Goal: Task Accomplishment & Management: Use online tool/utility

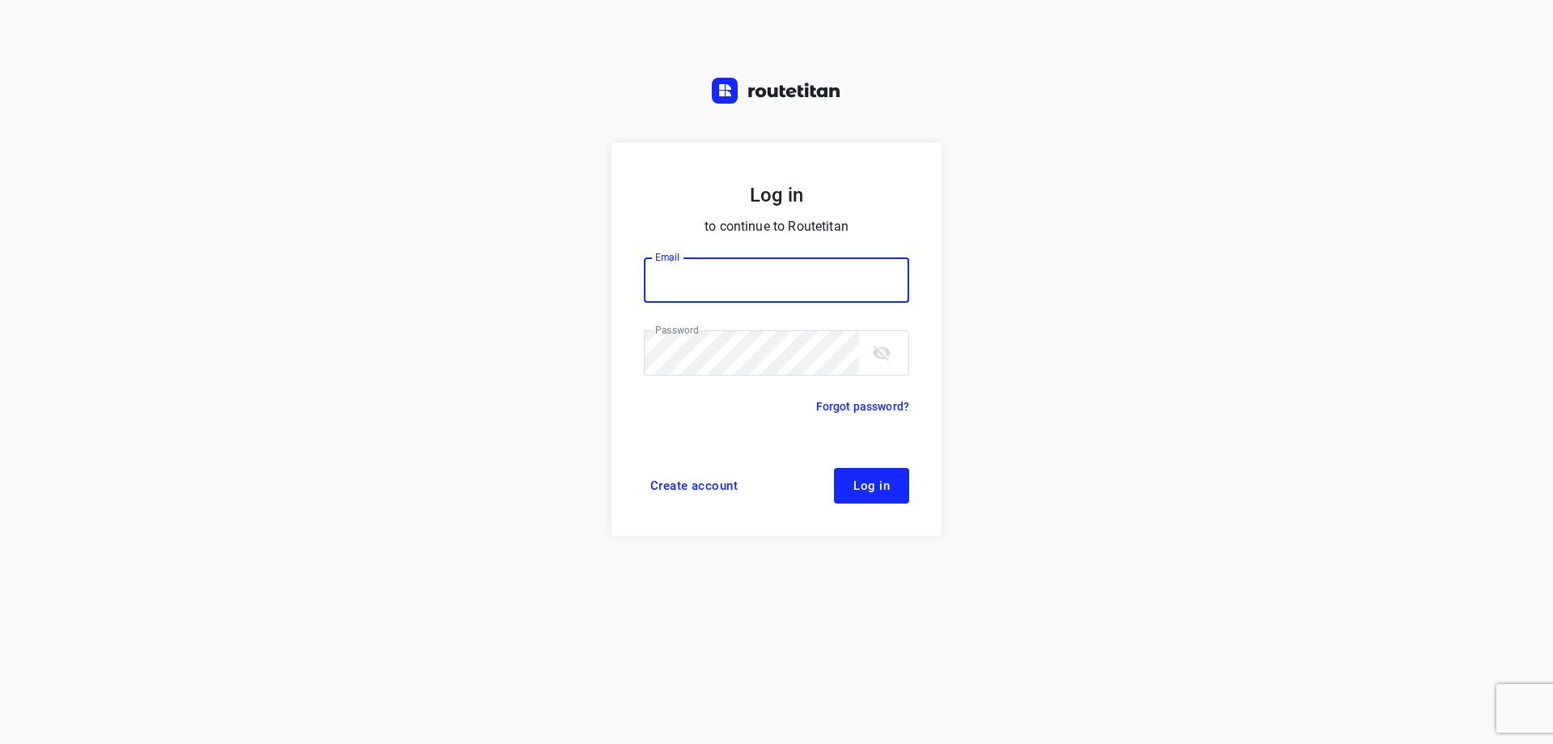
type input "plengtransport@hotmail.com"
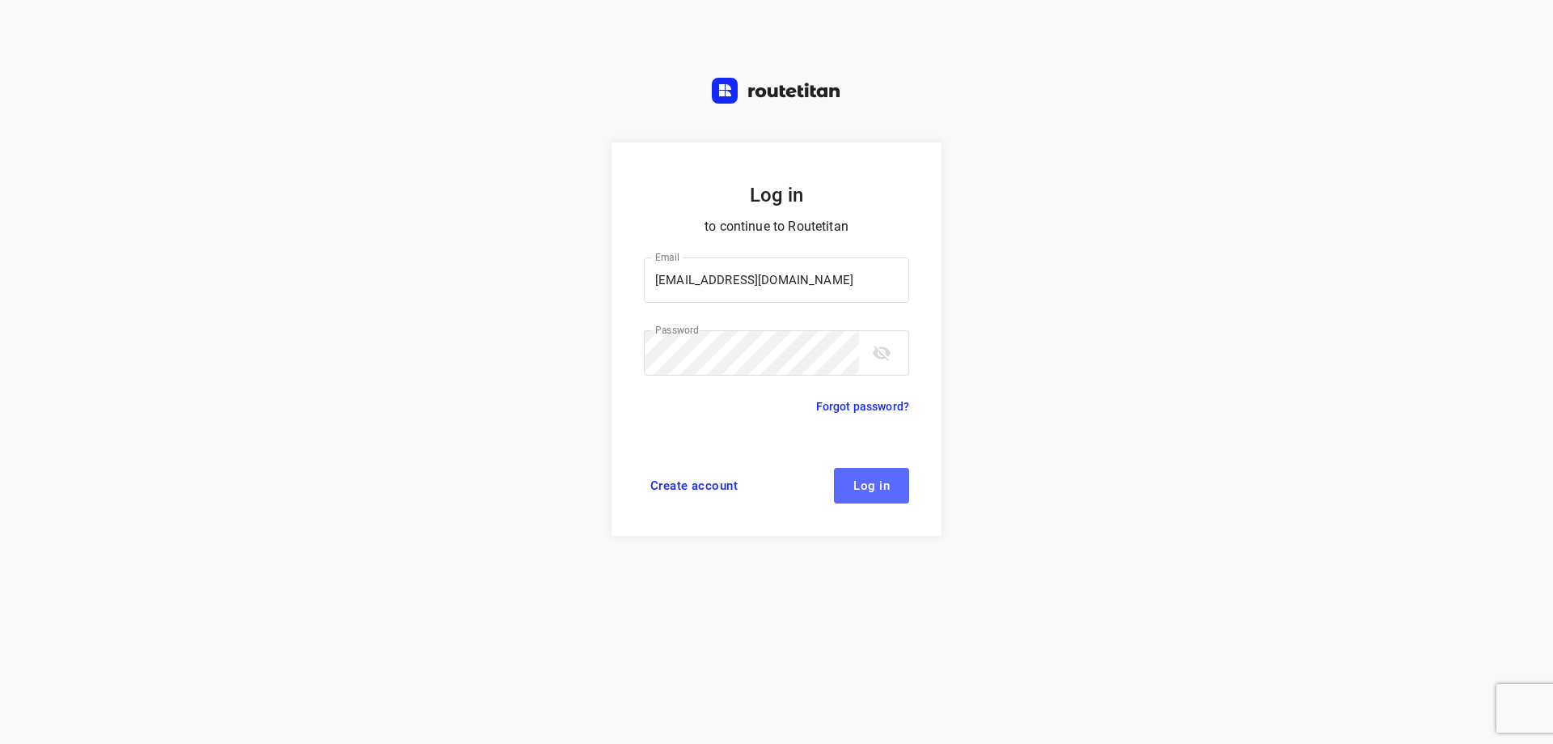
click at [865, 483] on span "Log in" at bounding box center [872, 485] width 36 height 13
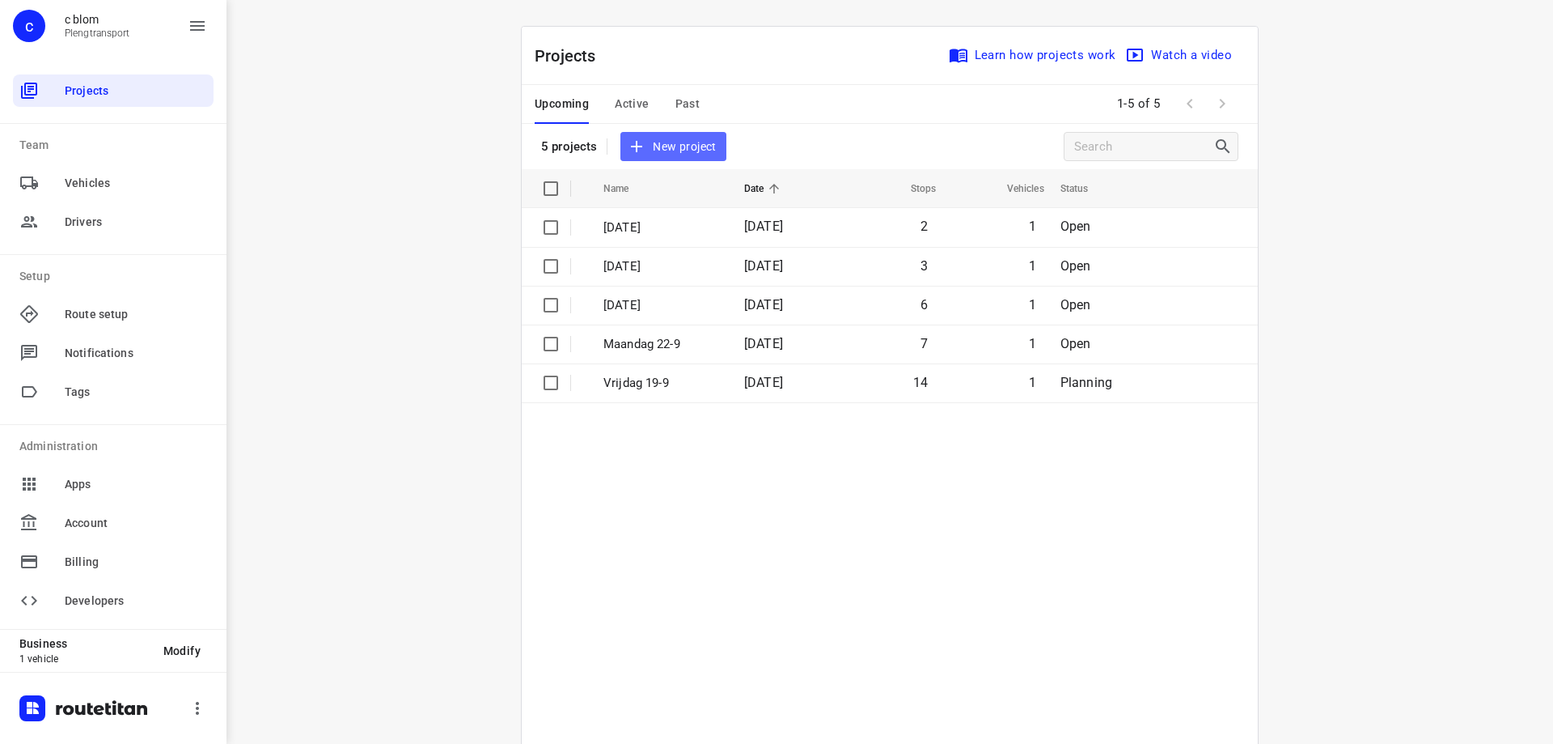
click at [684, 149] on span "New project" at bounding box center [673, 147] width 86 height 20
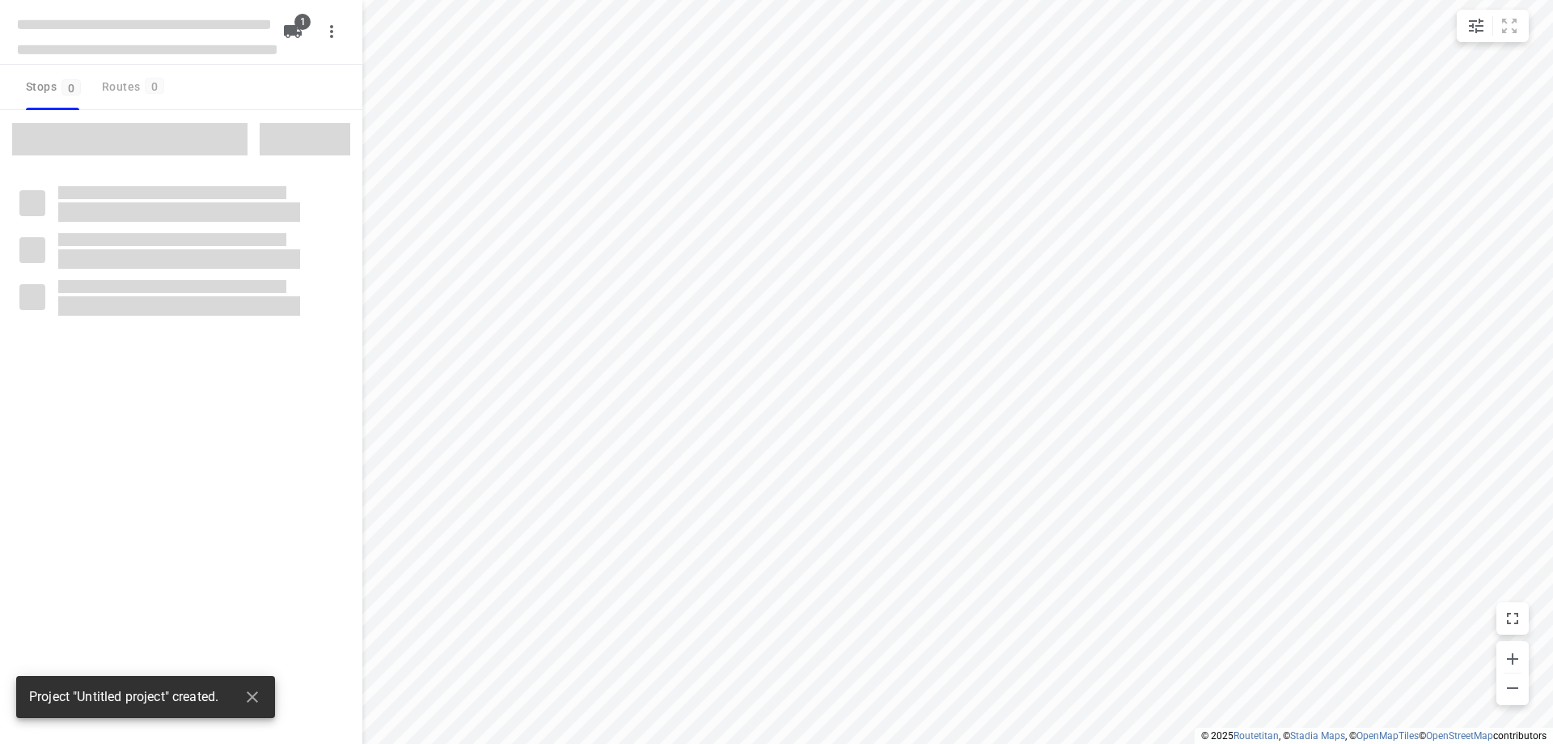
type input "distance"
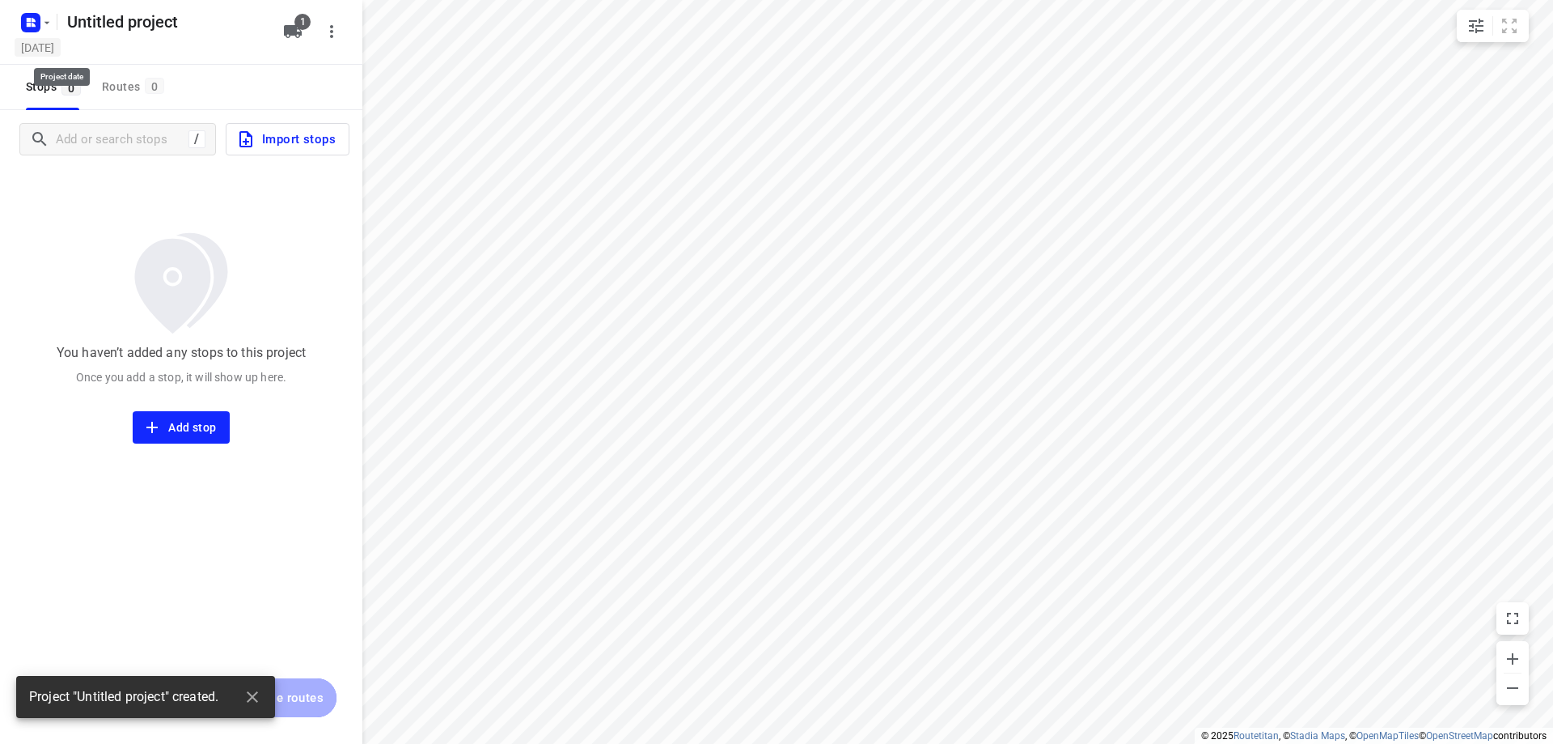
click at [24, 50] on h5 "Saturday, Sep 20" at bounding box center [38, 47] width 46 height 19
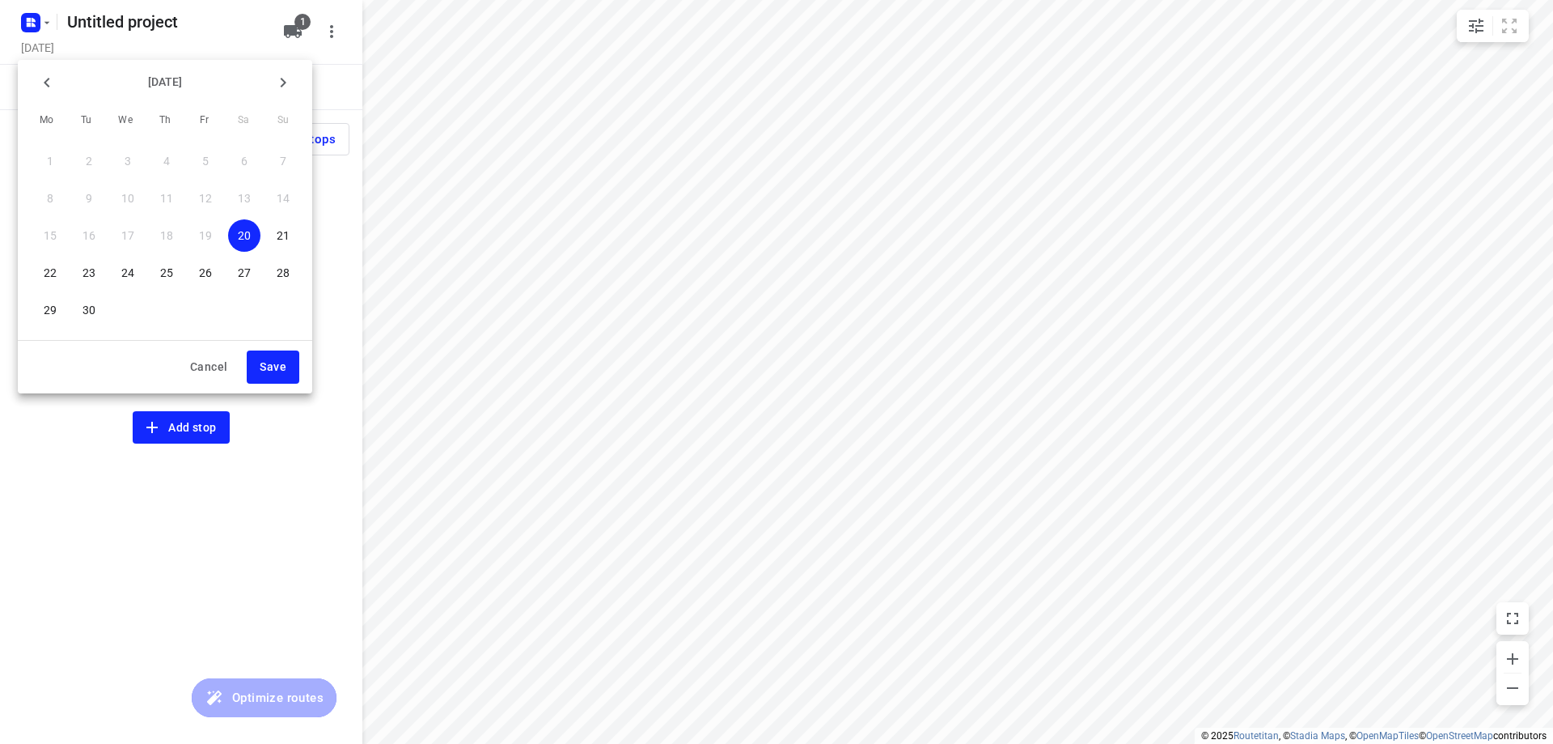
click at [204, 272] on p "26" at bounding box center [205, 273] width 13 height 16
click at [282, 365] on span "Save" at bounding box center [273, 367] width 27 height 20
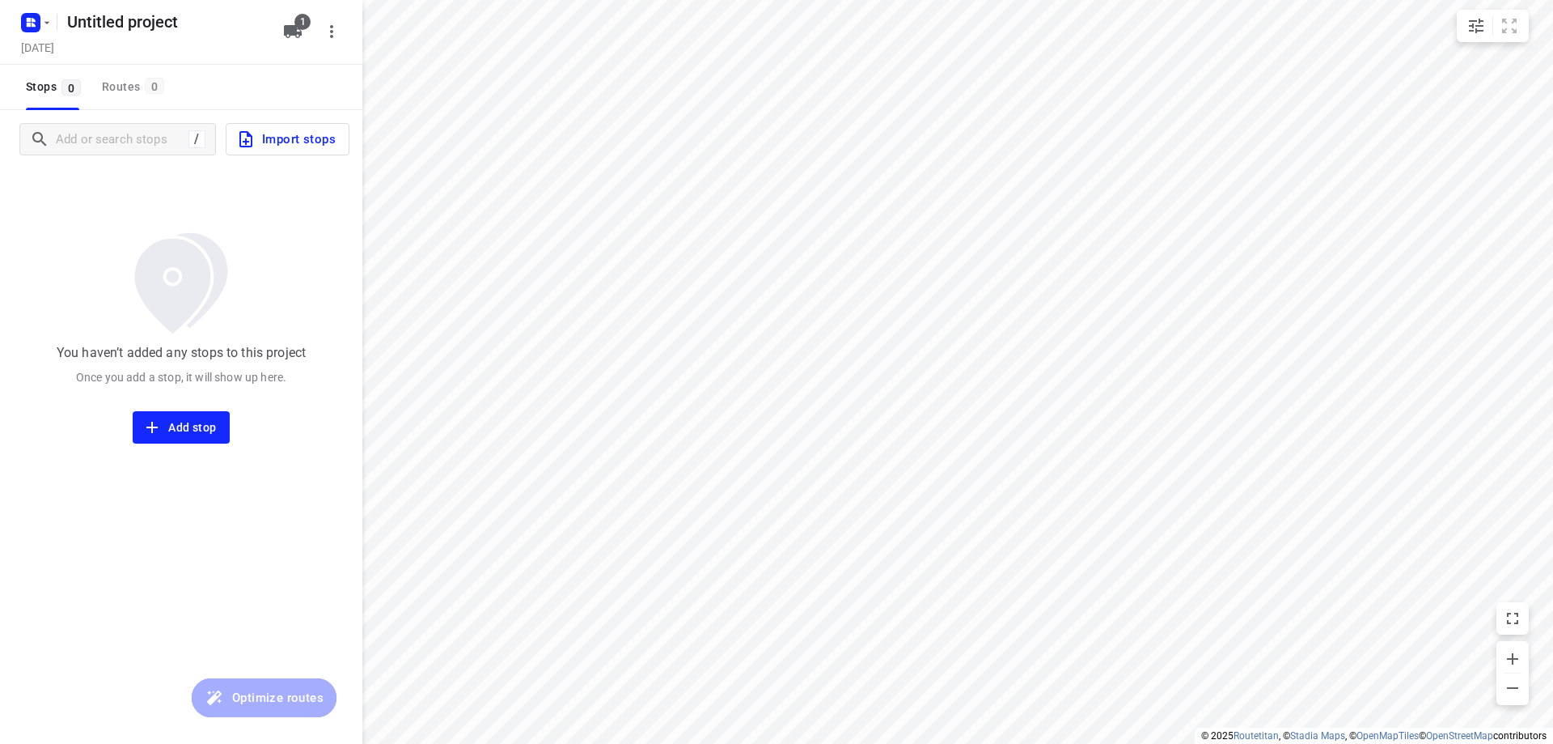
click at [142, 122] on div "/ Import stops" at bounding box center [181, 139] width 362 height 58
click at [132, 149] on input "Add or search stops" at bounding box center [120, 139] width 127 height 25
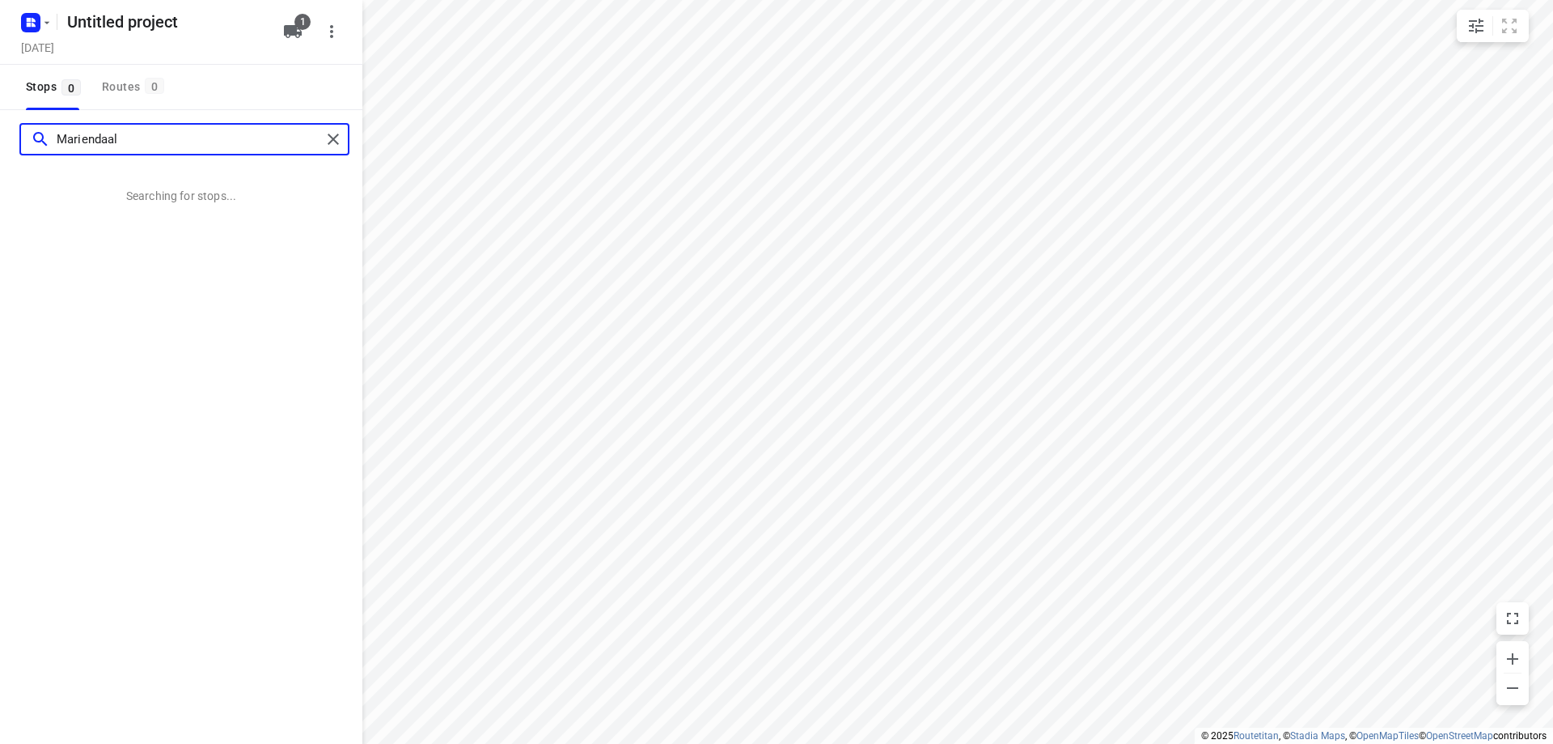
type input "Mariendaal"
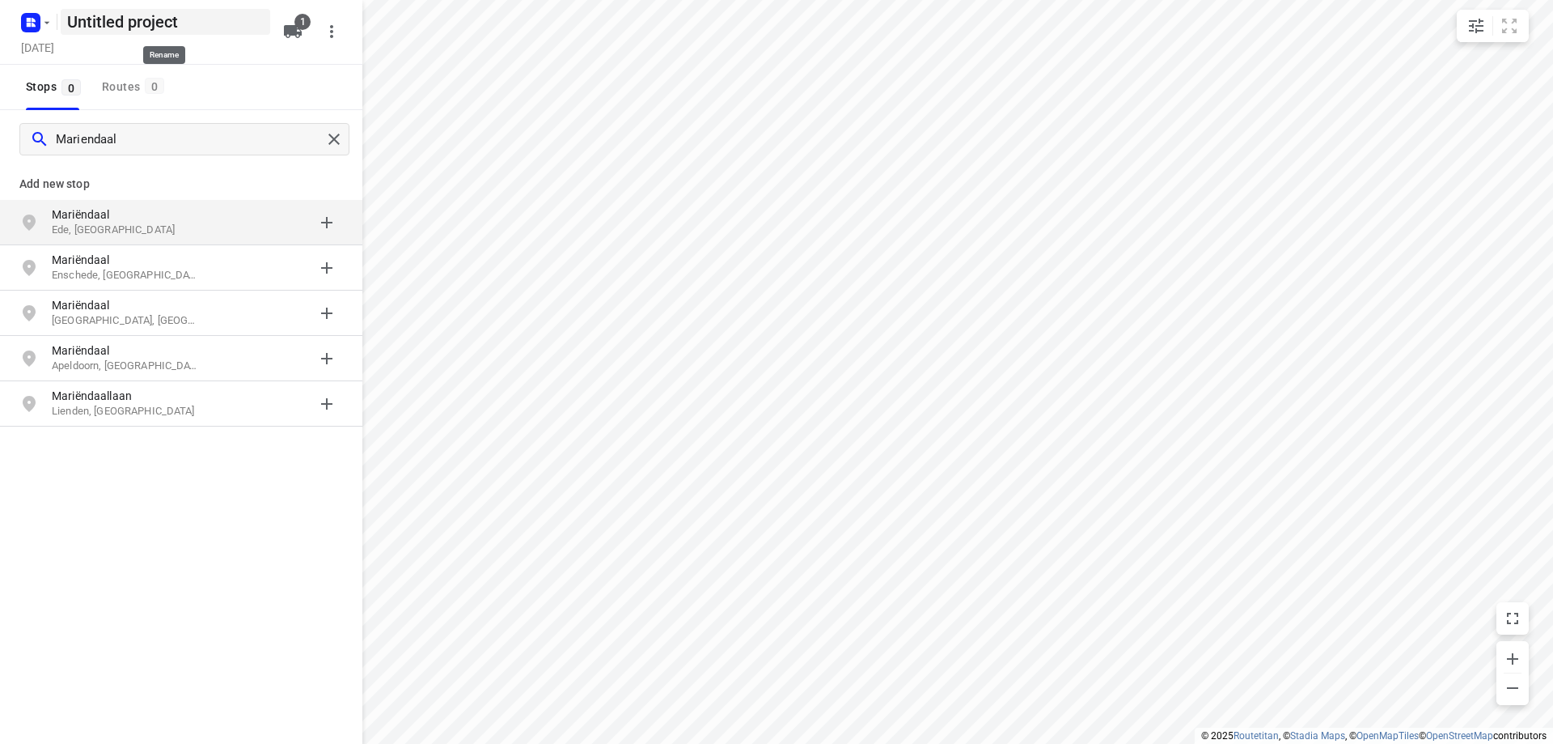
click at [134, 16] on h5 "Untitled project" at bounding box center [166, 22] width 210 height 26
click at [210, 26] on input "Untitled project" at bounding box center [166, 22] width 210 height 26
type input "Vrijdag 26-9"
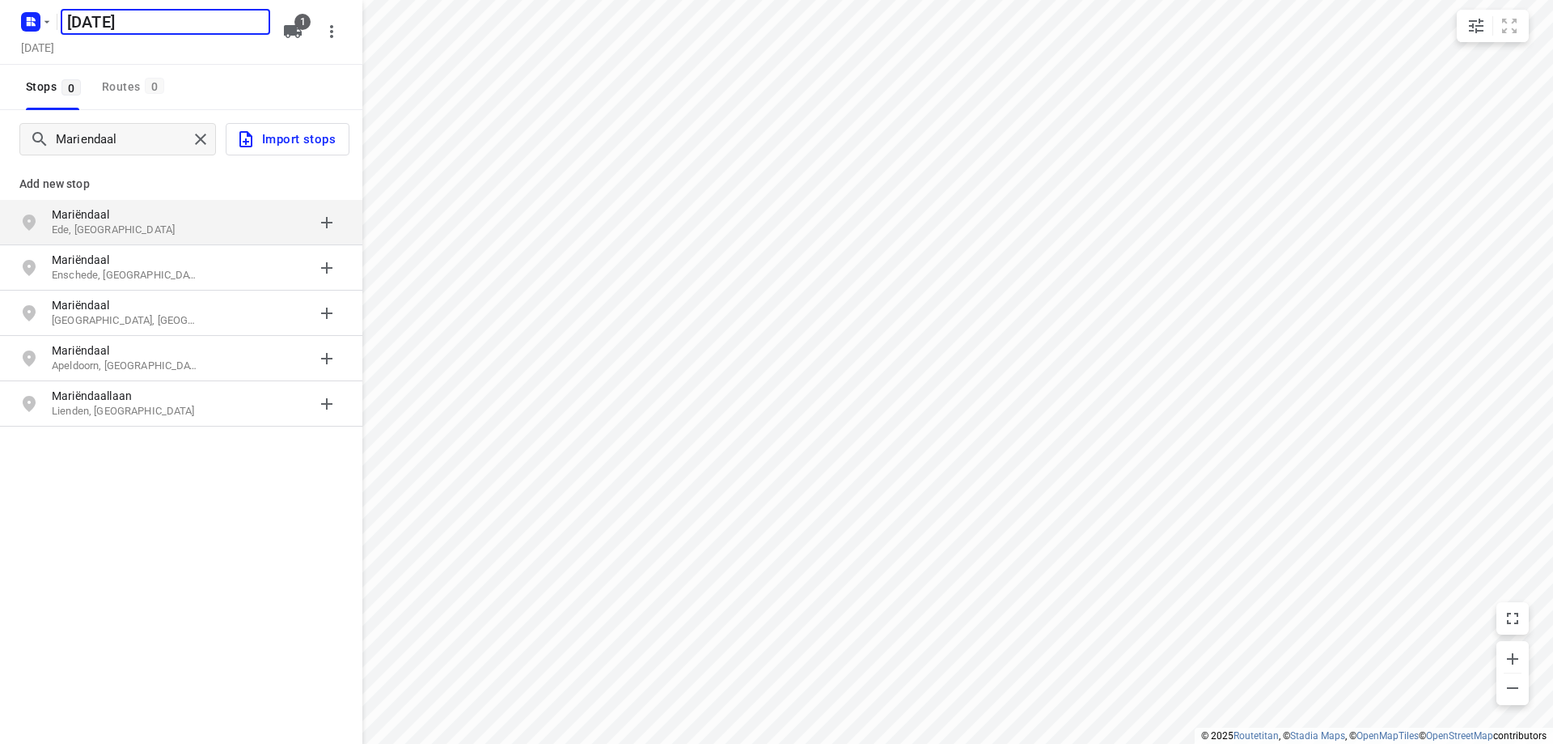
click at [215, 74] on div "Stops 0 Routes 0" at bounding box center [181, 87] width 362 height 45
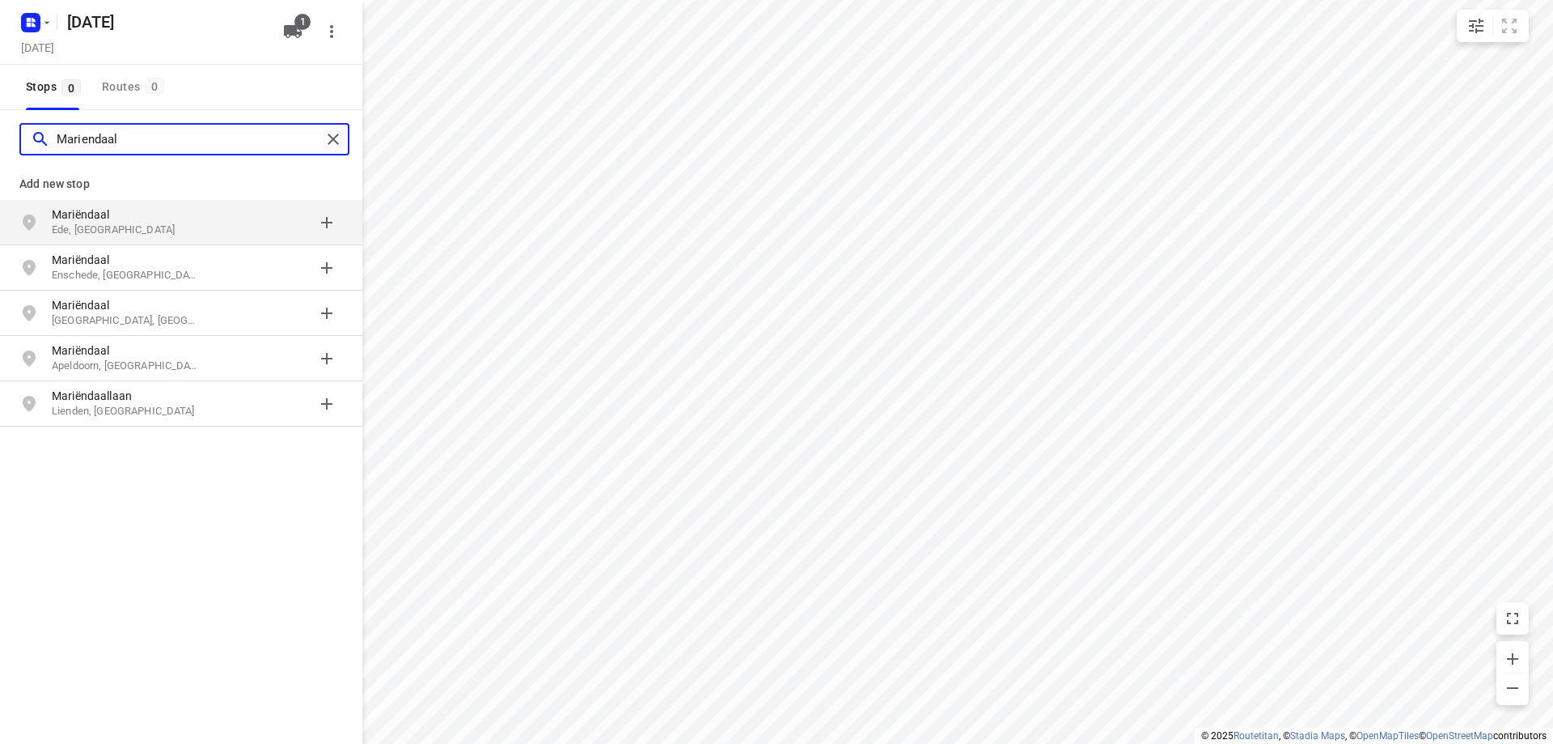
click at [145, 139] on input "Mariendaal" at bounding box center [189, 139] width 265 height 25
type input "Mariendaal 176"
click at [165, 227] on p "Amsterdam, Nederland" at bounding box center [126, 229] width 149 height 15
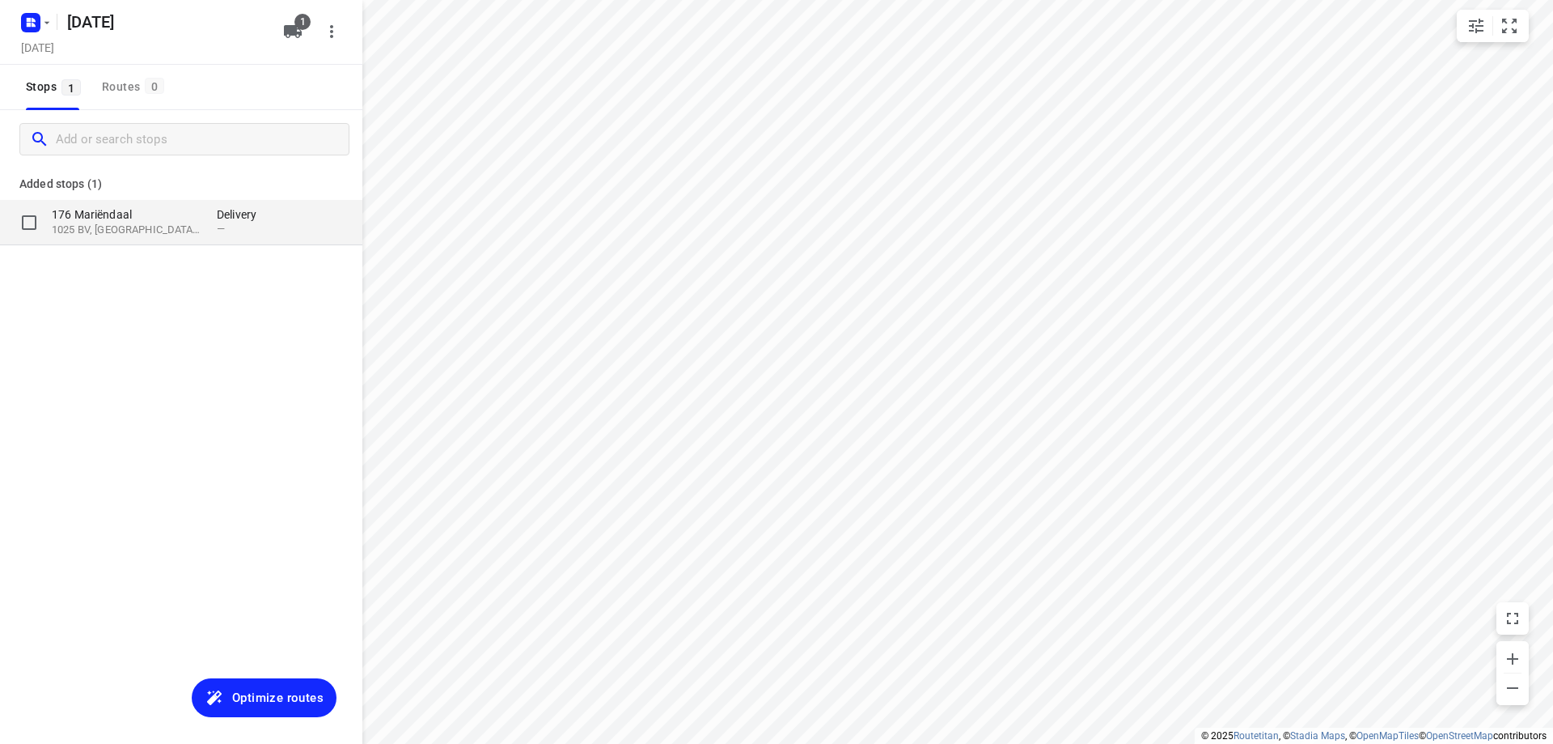
click at [176, 221] on p "176 Mariëndaal" at bounding box center [126, 214] width 149 height 16
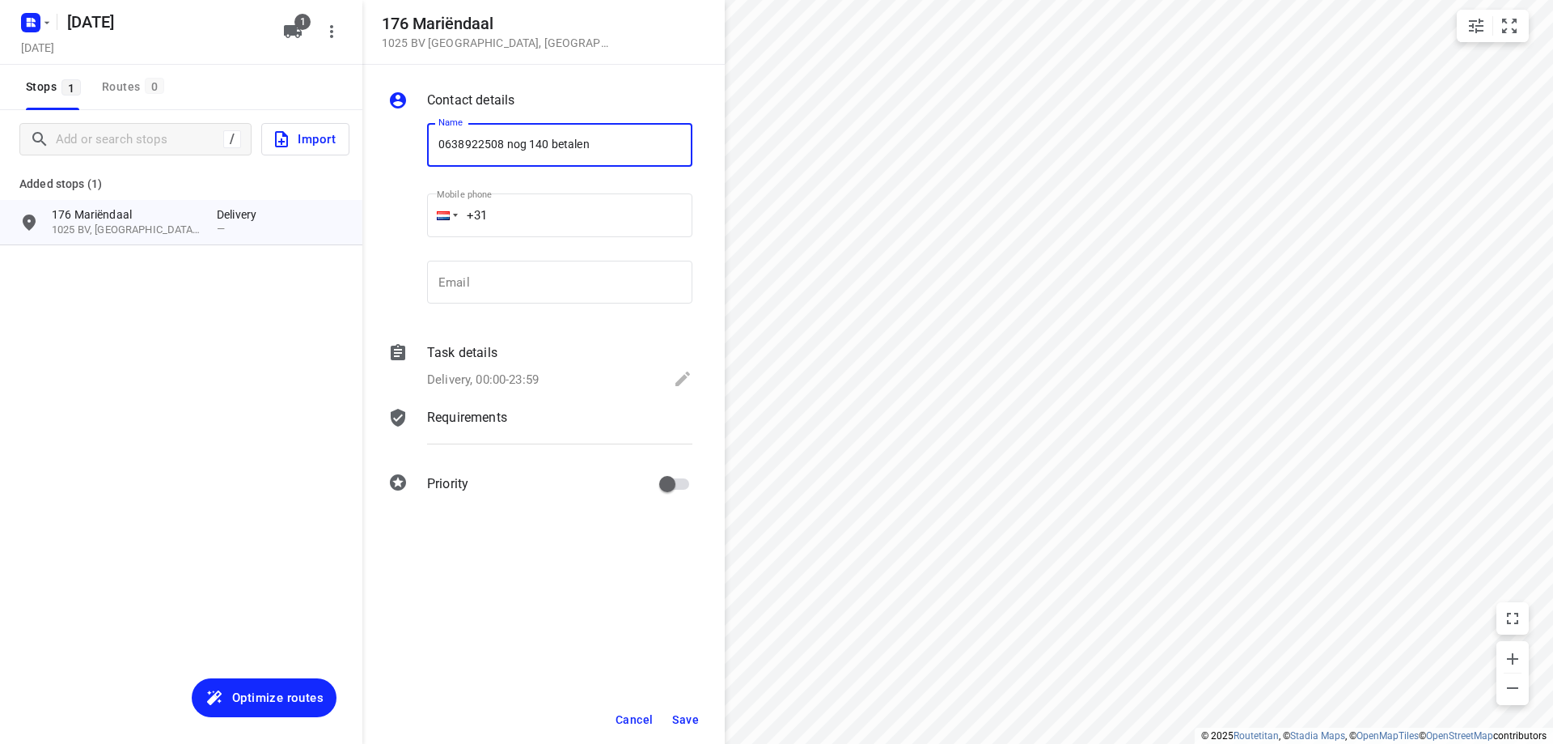
type input "0638922508 nog 140 betalen"
click at [685, 720] on span "Save" at bounding box center [685, 719] width 27 height 13
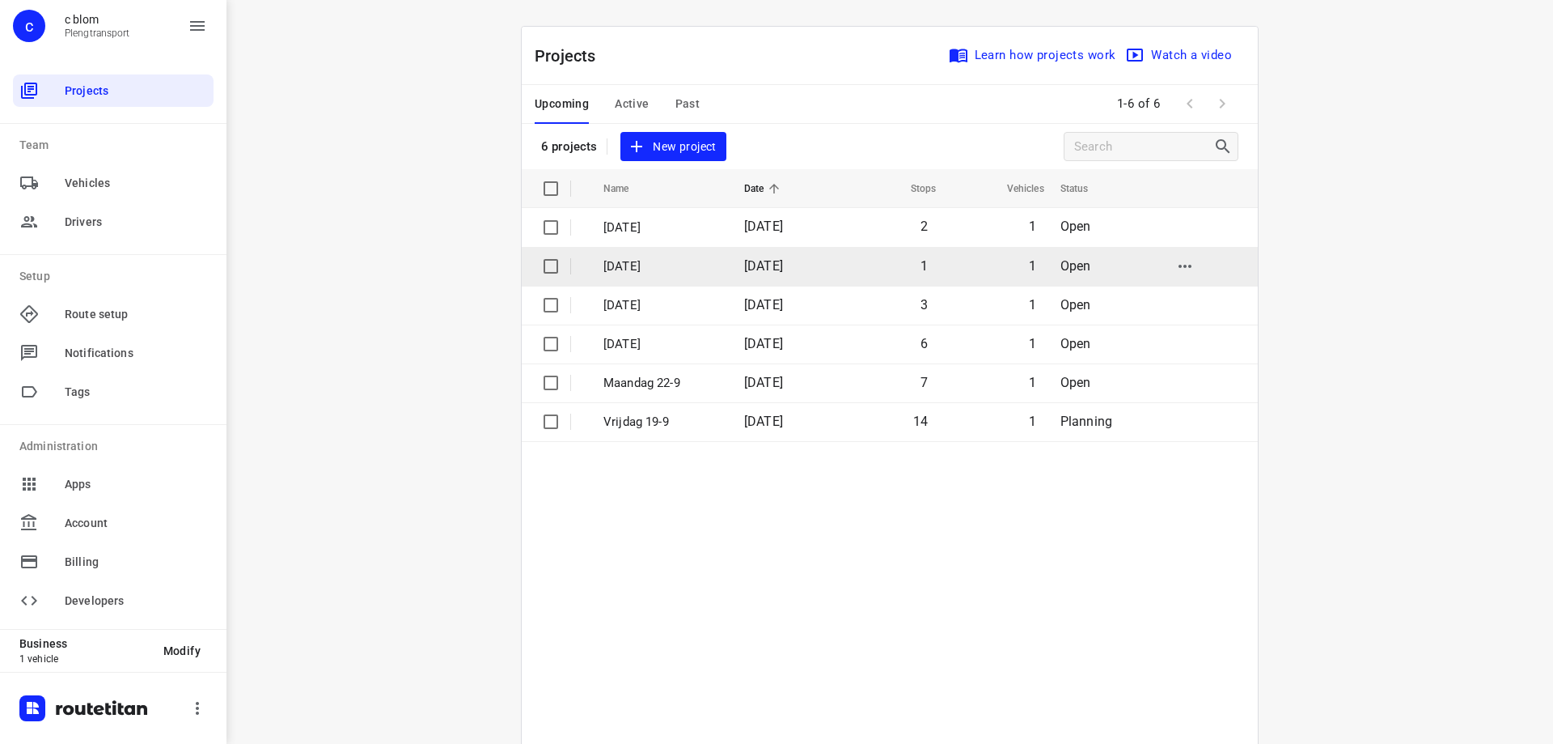
click at [692, 257] on p "Vrijdag 26-9" at bounding box center [662, 266] width 117 height 19
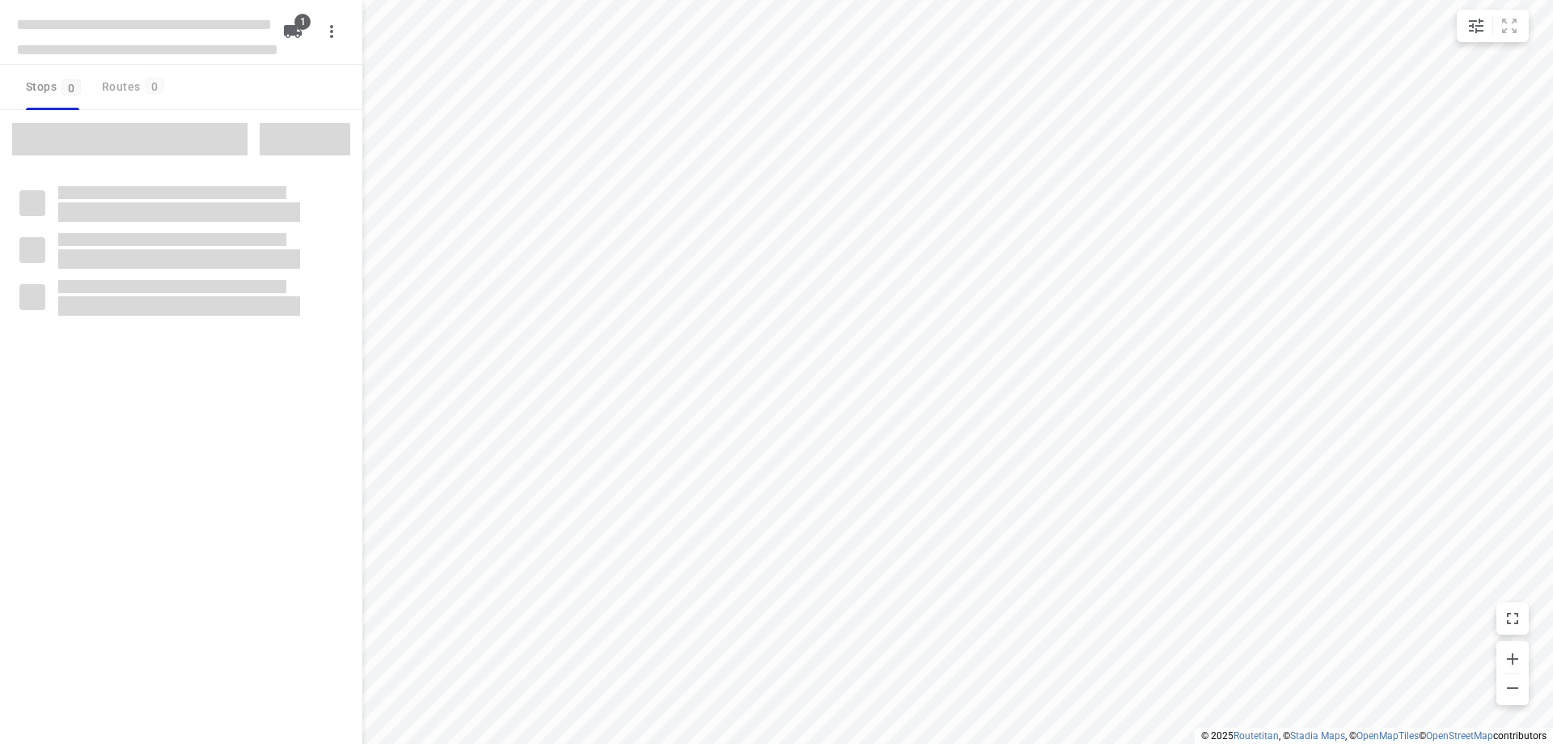
type input "distance"
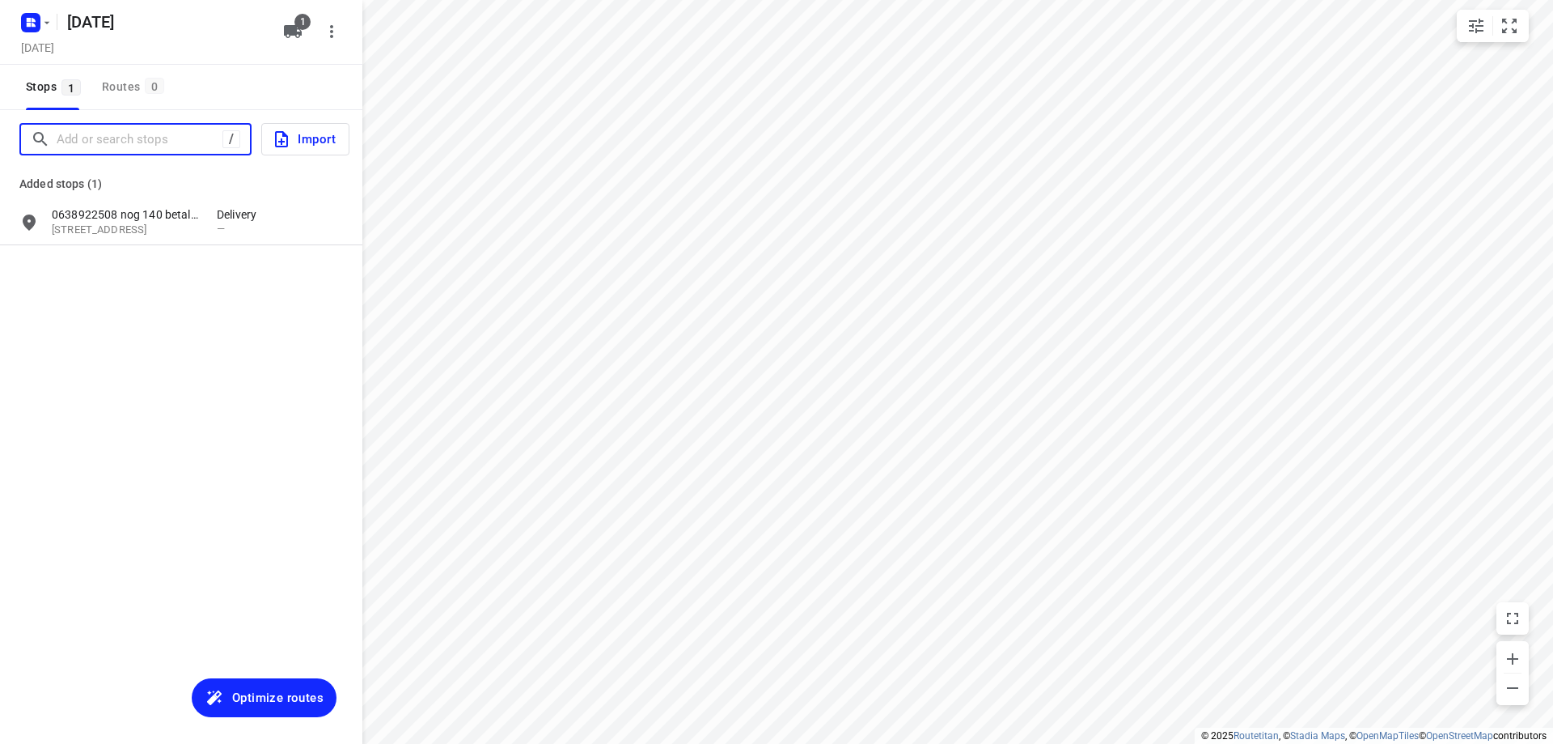
click at [153, 139] on input "Add or search stops" at bounding box center [140, 139] width 166 height 25
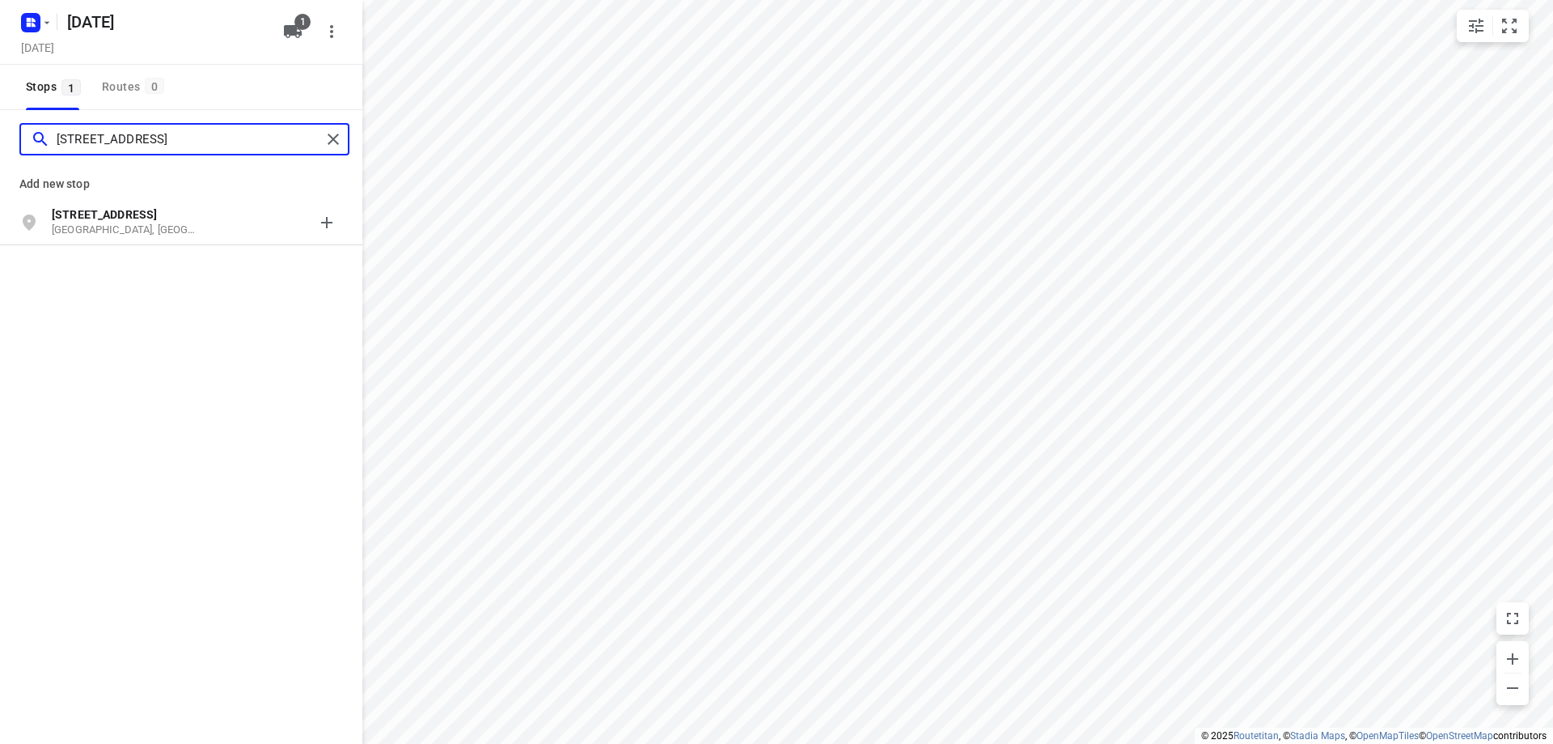
type input "tweede van swindenstraat 23e"
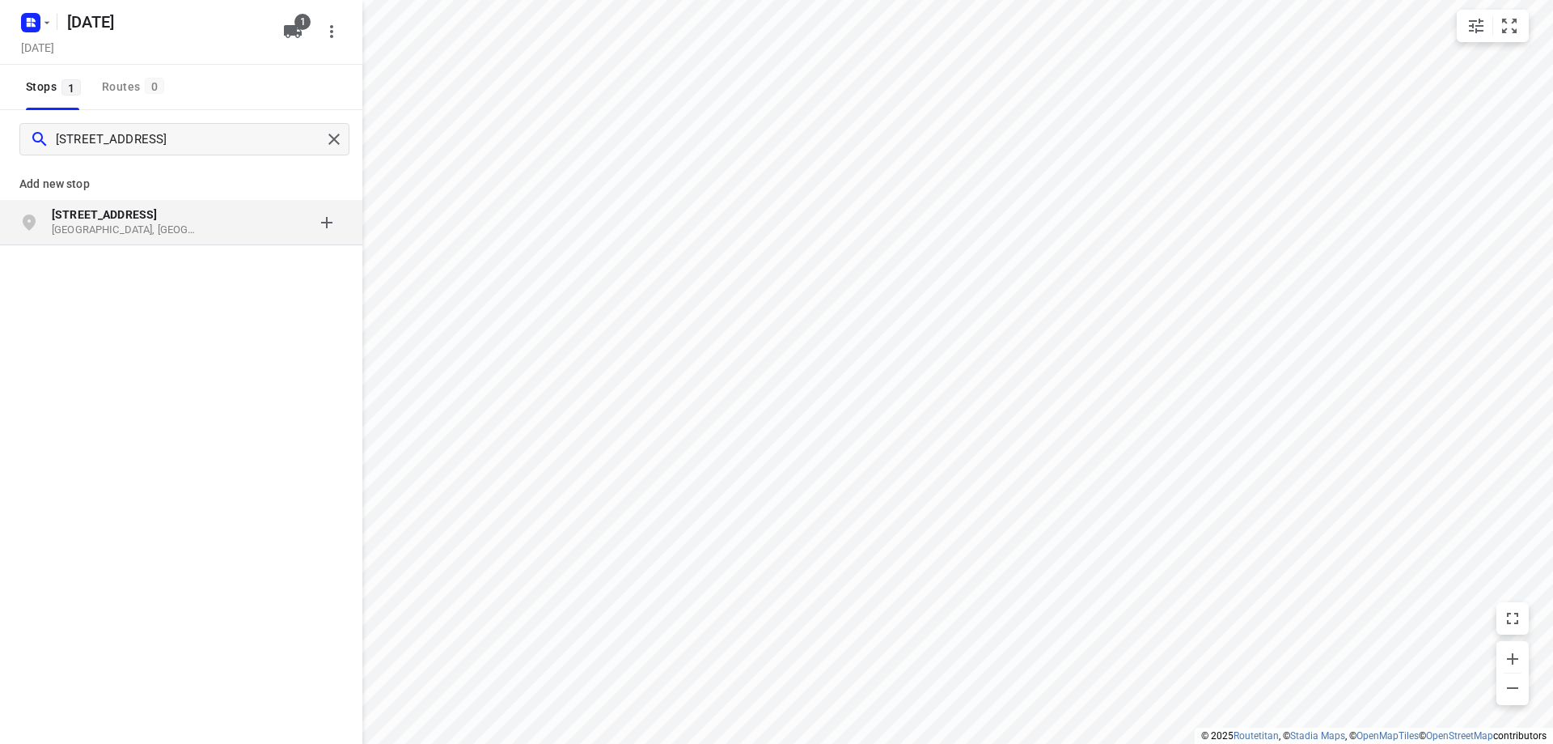
click at [219, 224] on div "grid" at bounding box center [280, 222] width 126 height 32
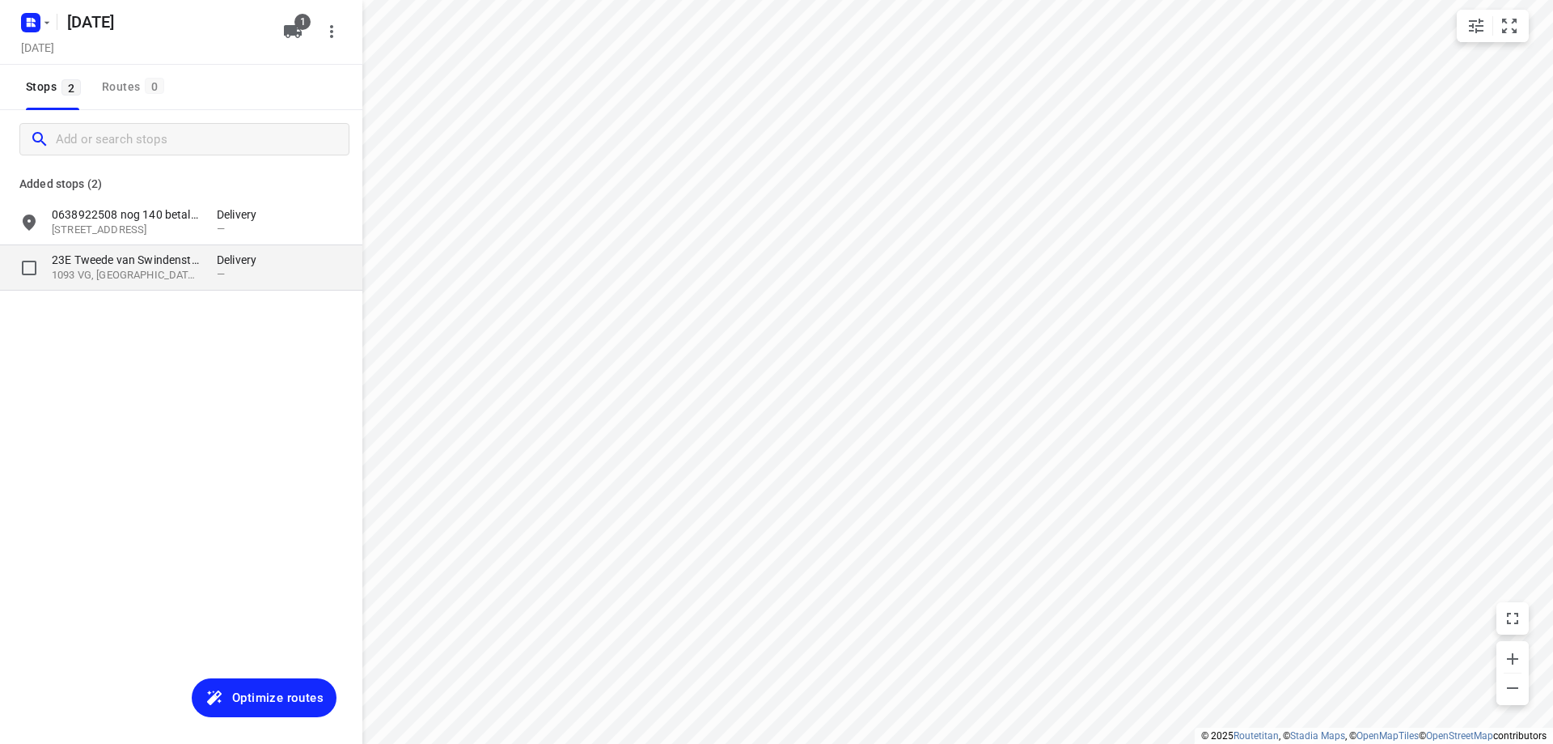
click at [216, 276] on div "23E Tweede van Swindenstraat 1093 VG, Amsterdam, NL" at bounding box center [134, 268] width 165 height 32
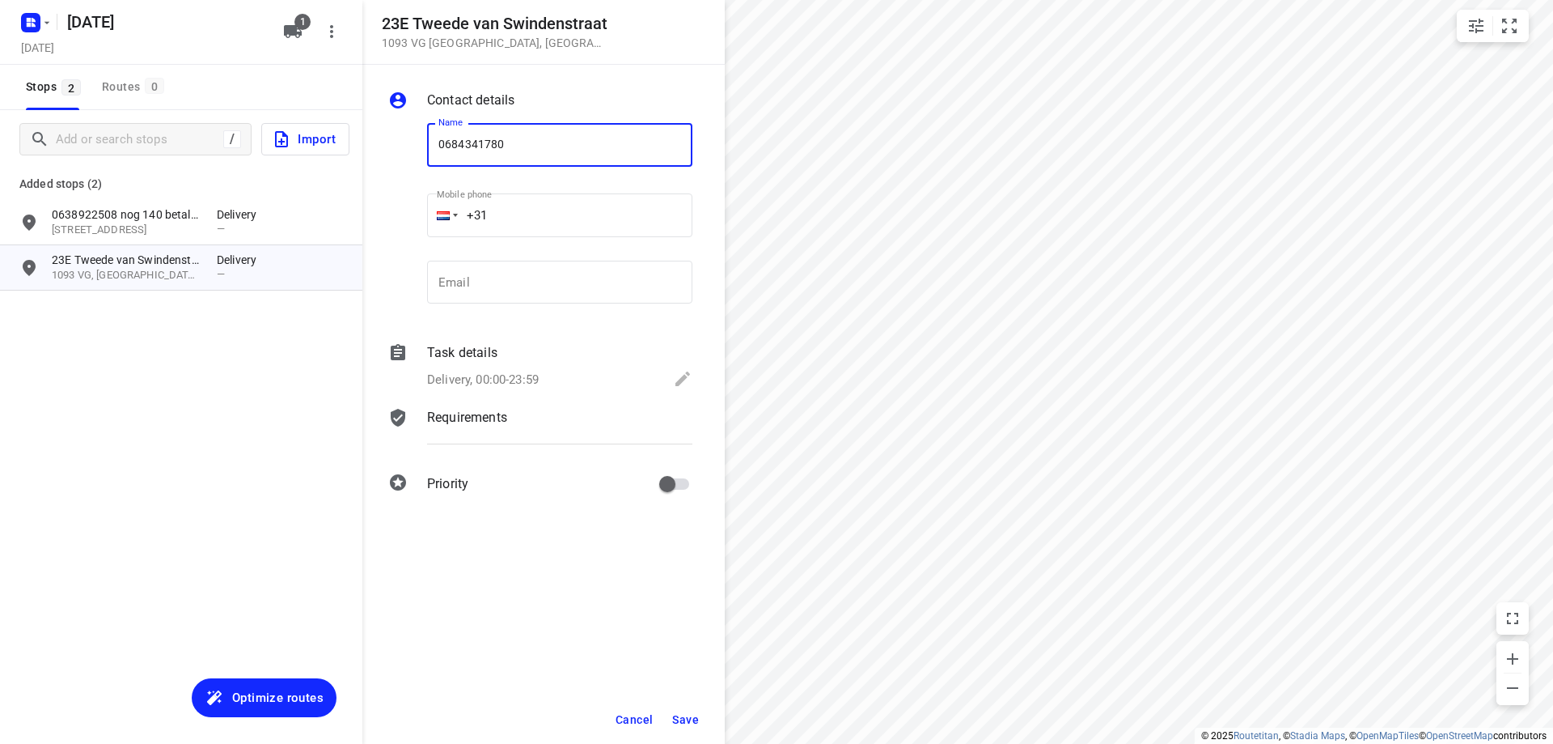
type input "0684341780"
click at [690, 716] on span "Save" at bounding box center [685, 719] width 27 height 13
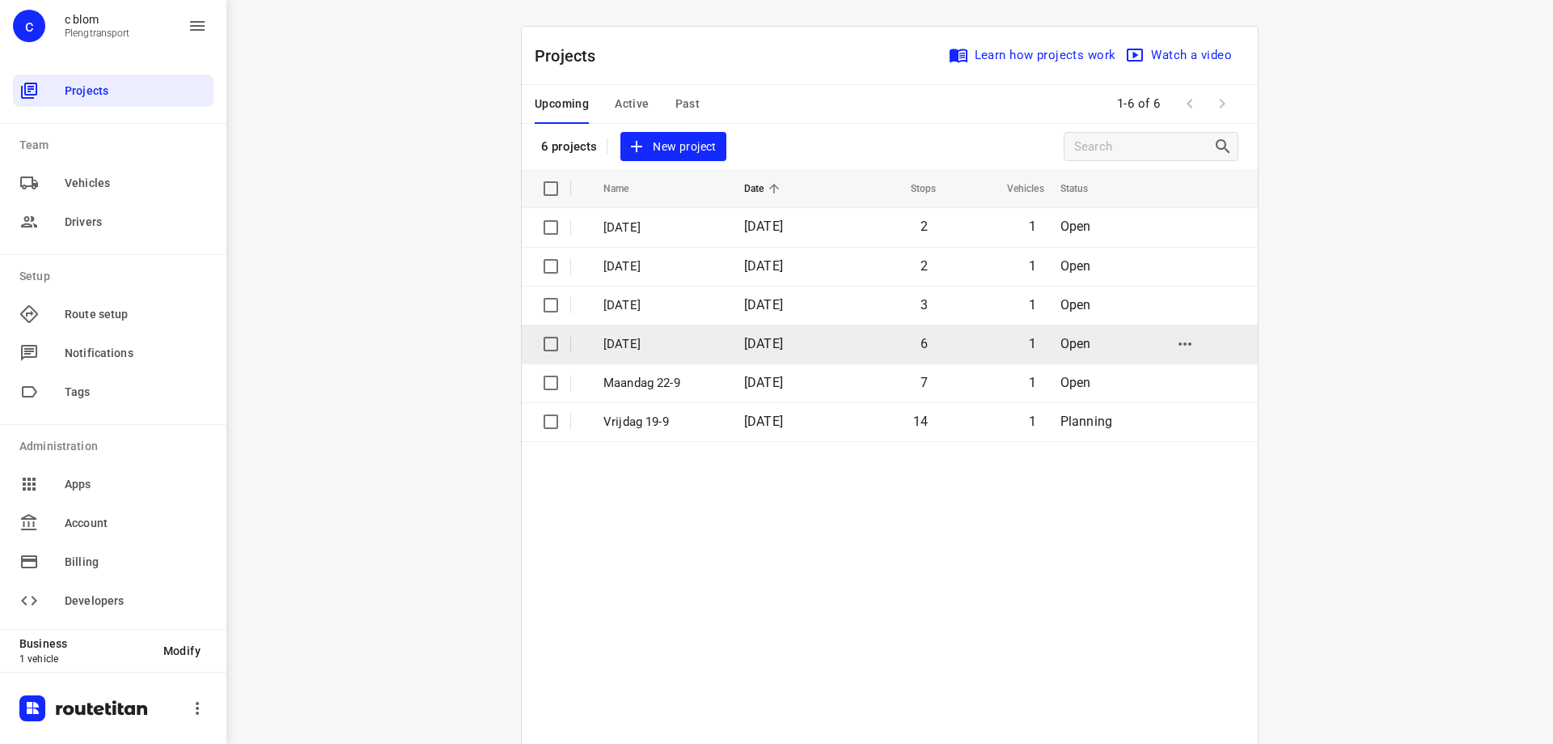
click at [851, 344] on td "6" at bounding box center [888, 343] width 104 height 39
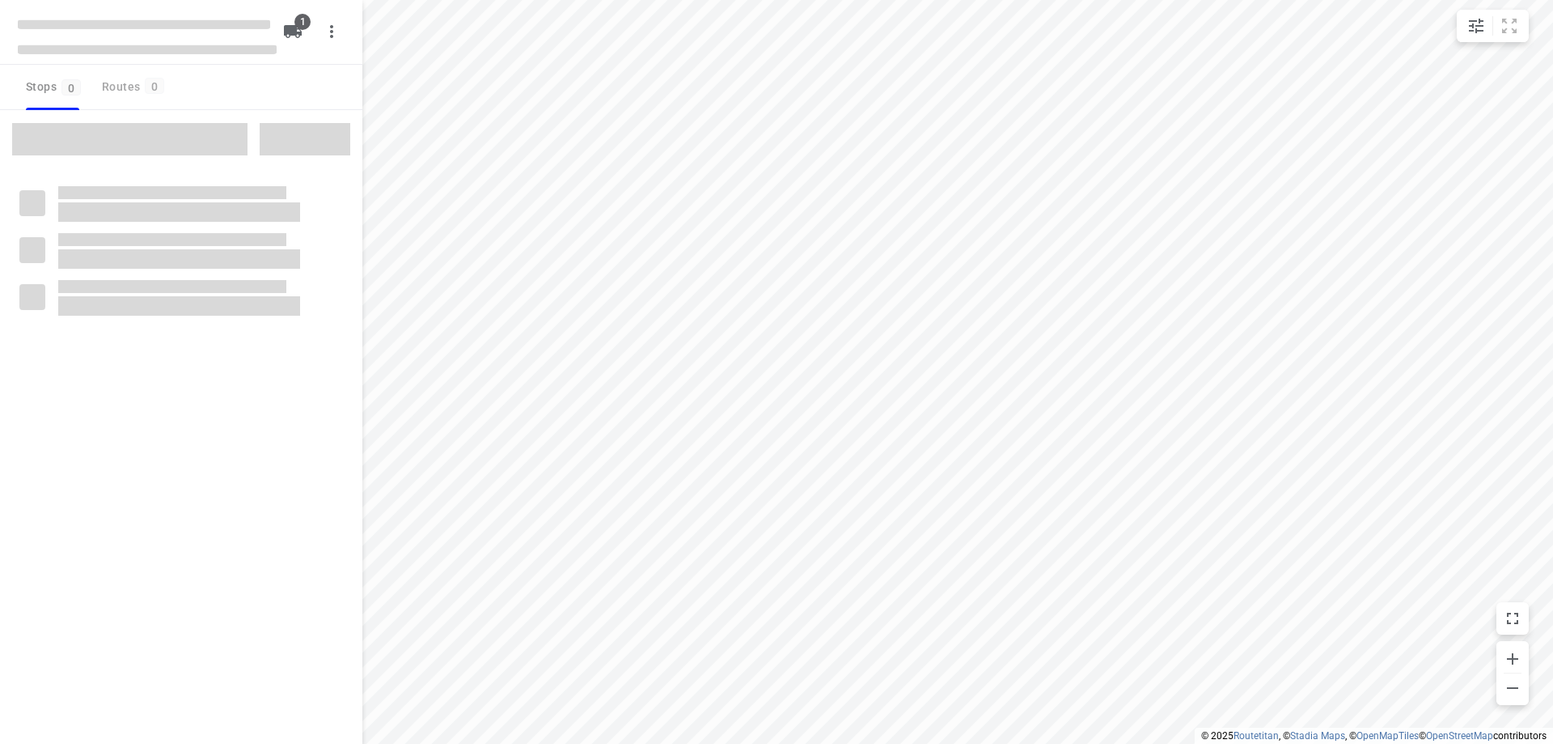
type input "distance"
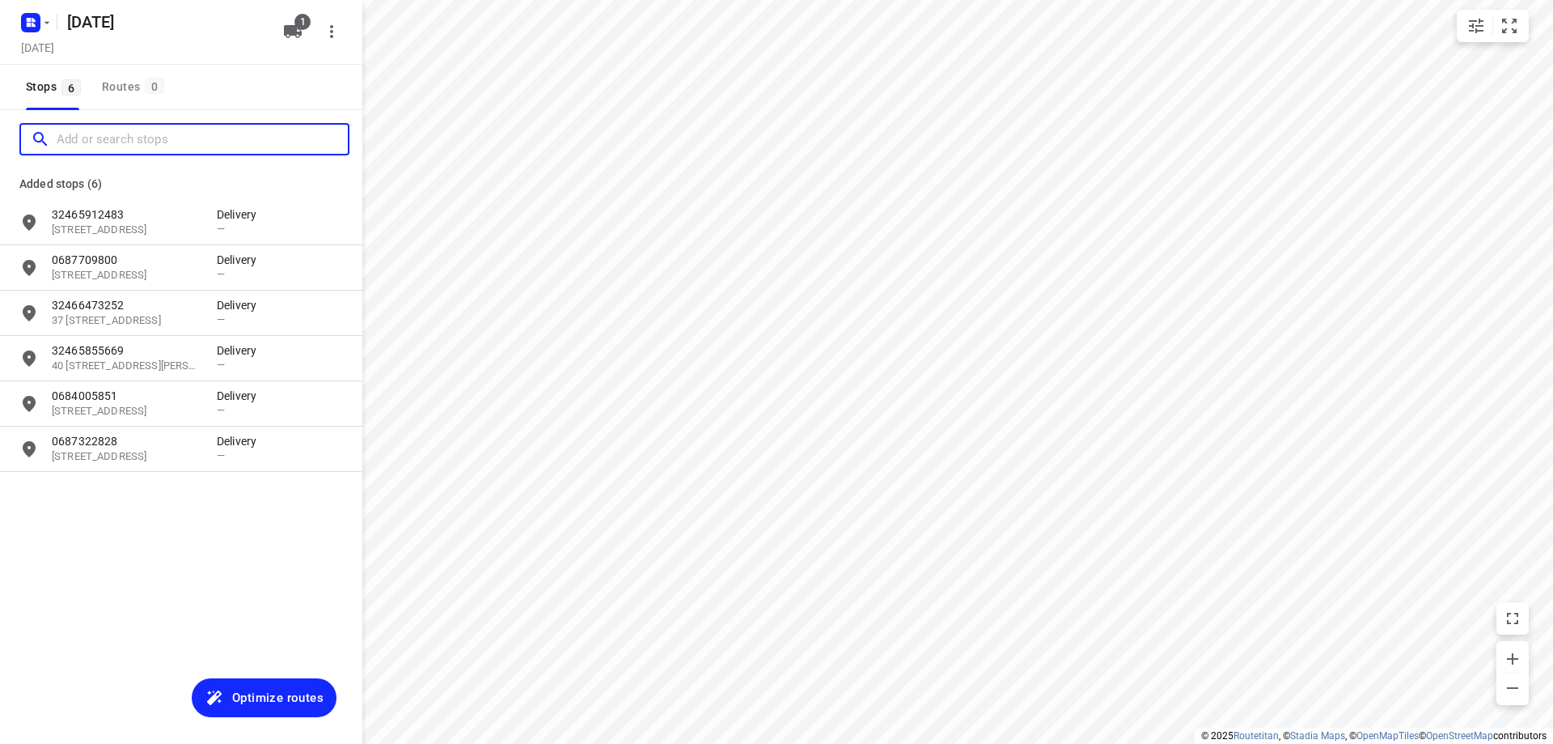
click at [100, 142] on input "Add or search stops" at bounding box center [202, 139] width 291 height 25
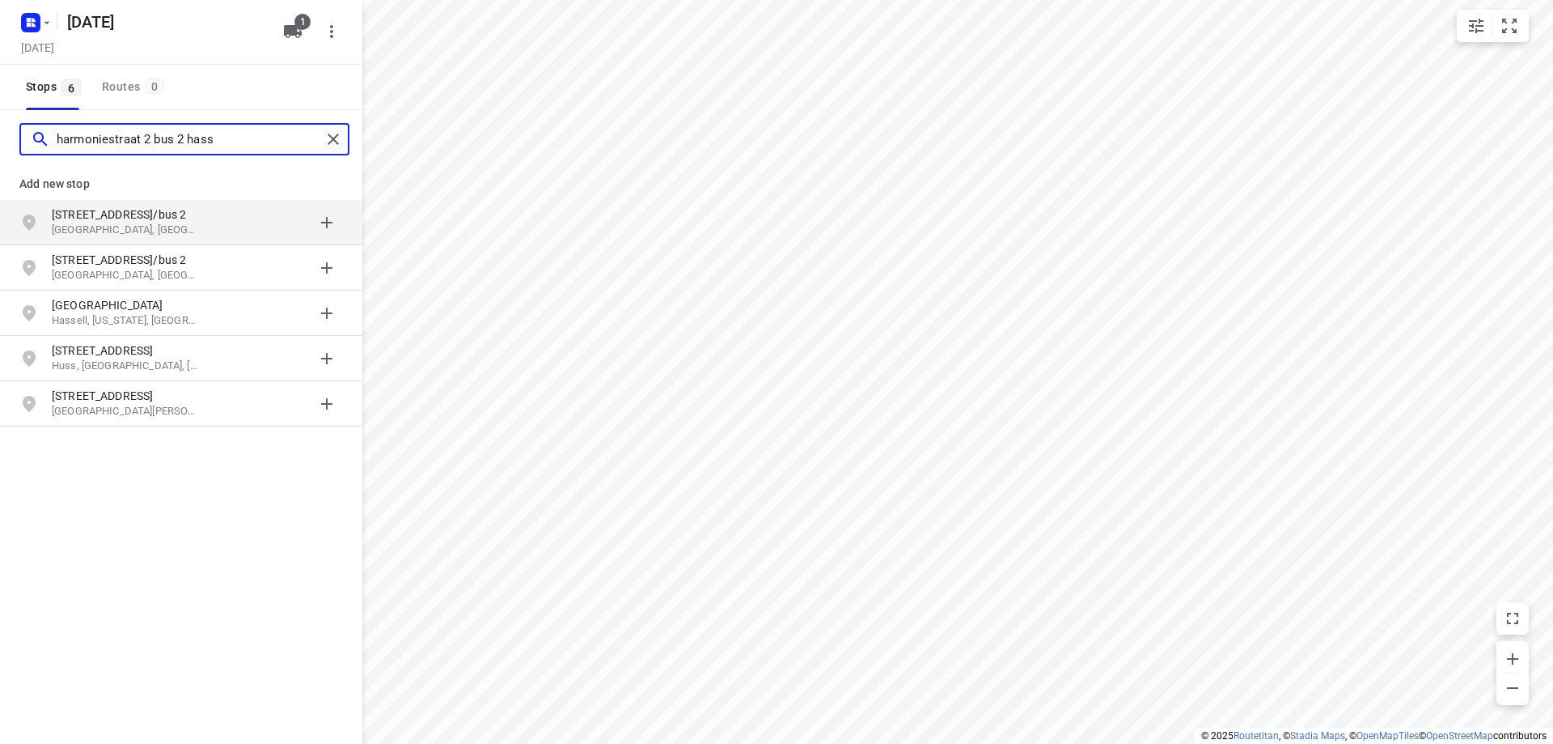
type input "harmoniestraat 2 bus 2 hass"
click at [191, 226] on p "Hasselt, België" at bounding box center [126, 229] width 149 height 15
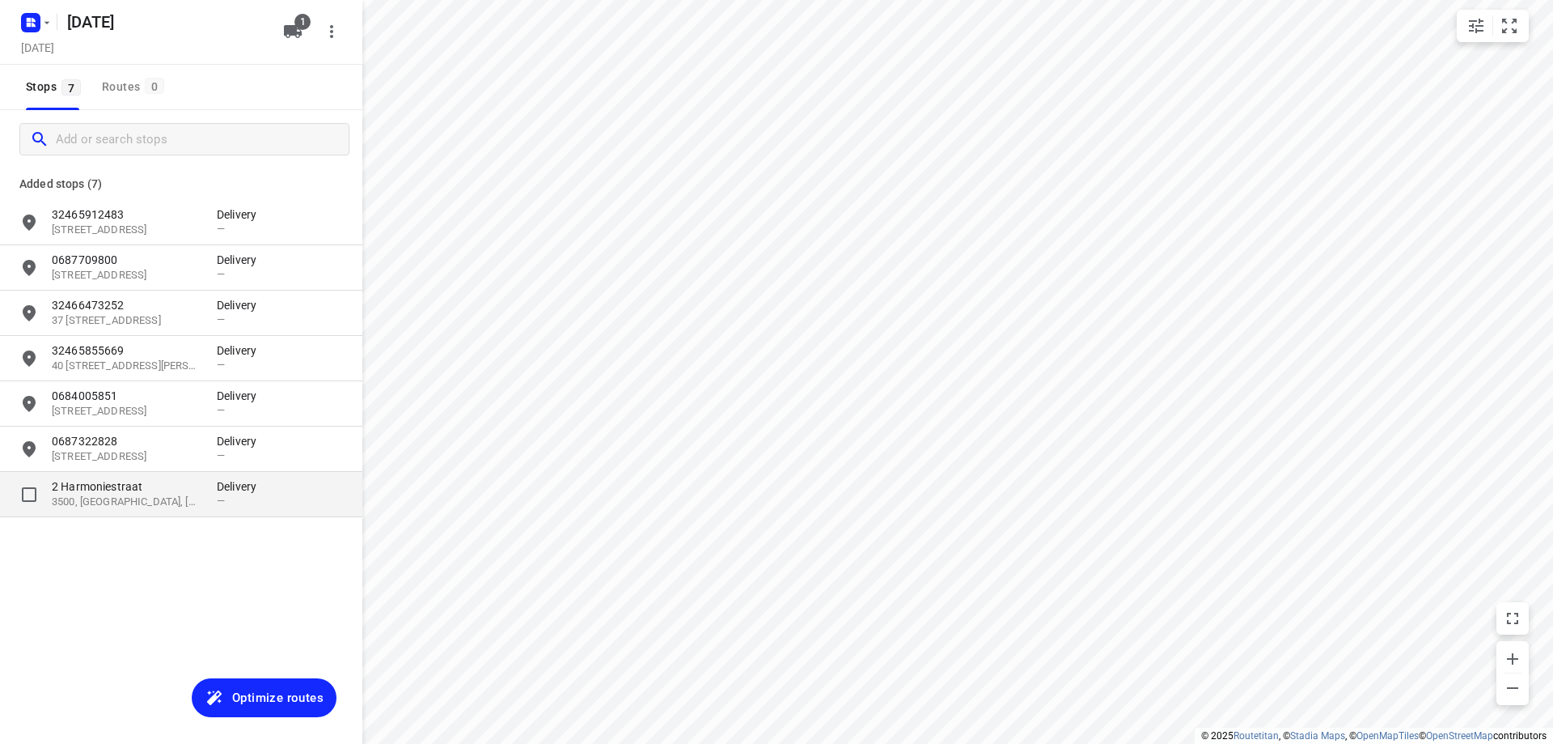
click at [156, 499] on p "3500, Hasselt, BE" at bounding box center [126, 501] width 149 height 15
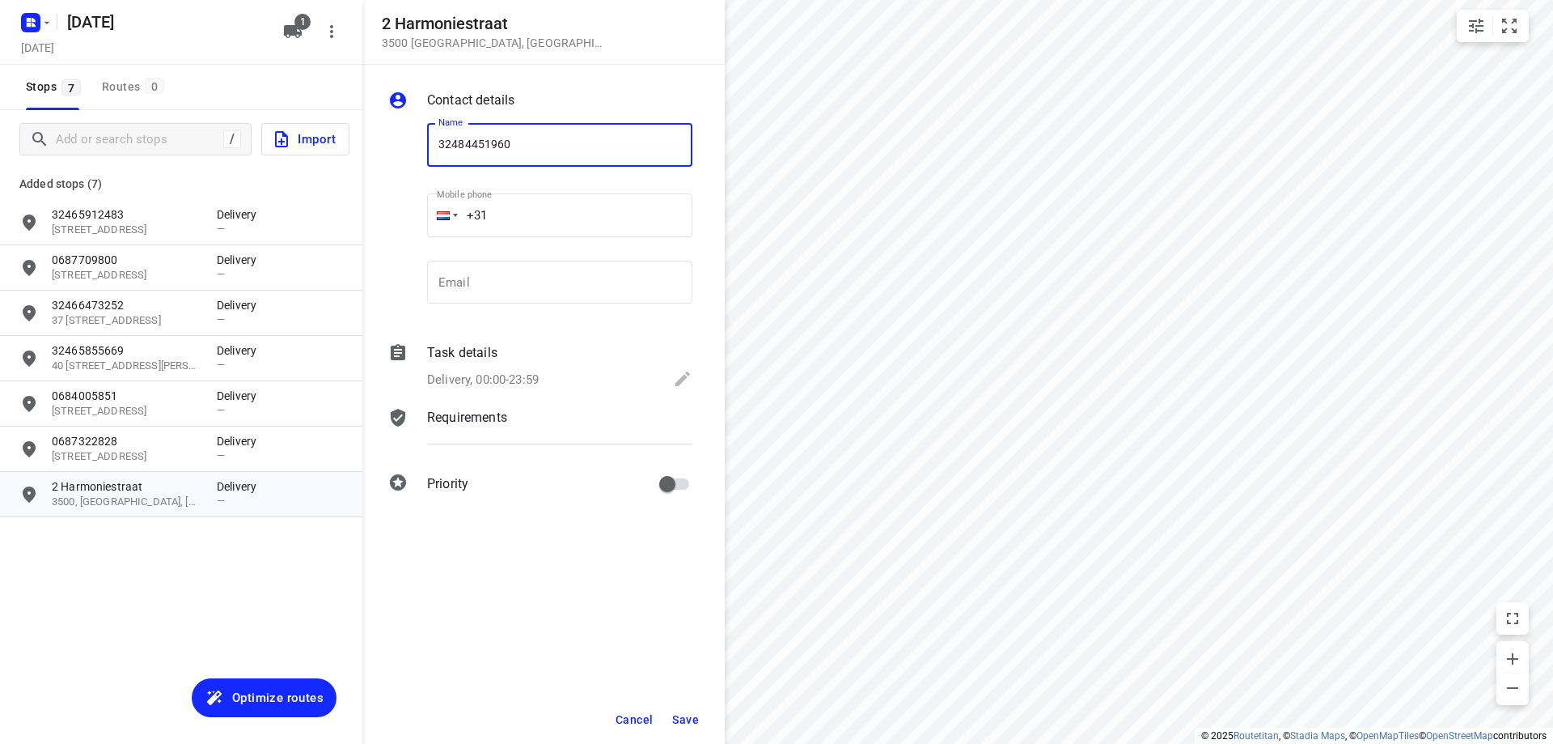
type input "32484451960"
click at [690, 718] on span "Save" at bounding box center [685, 719] width 27 height 13
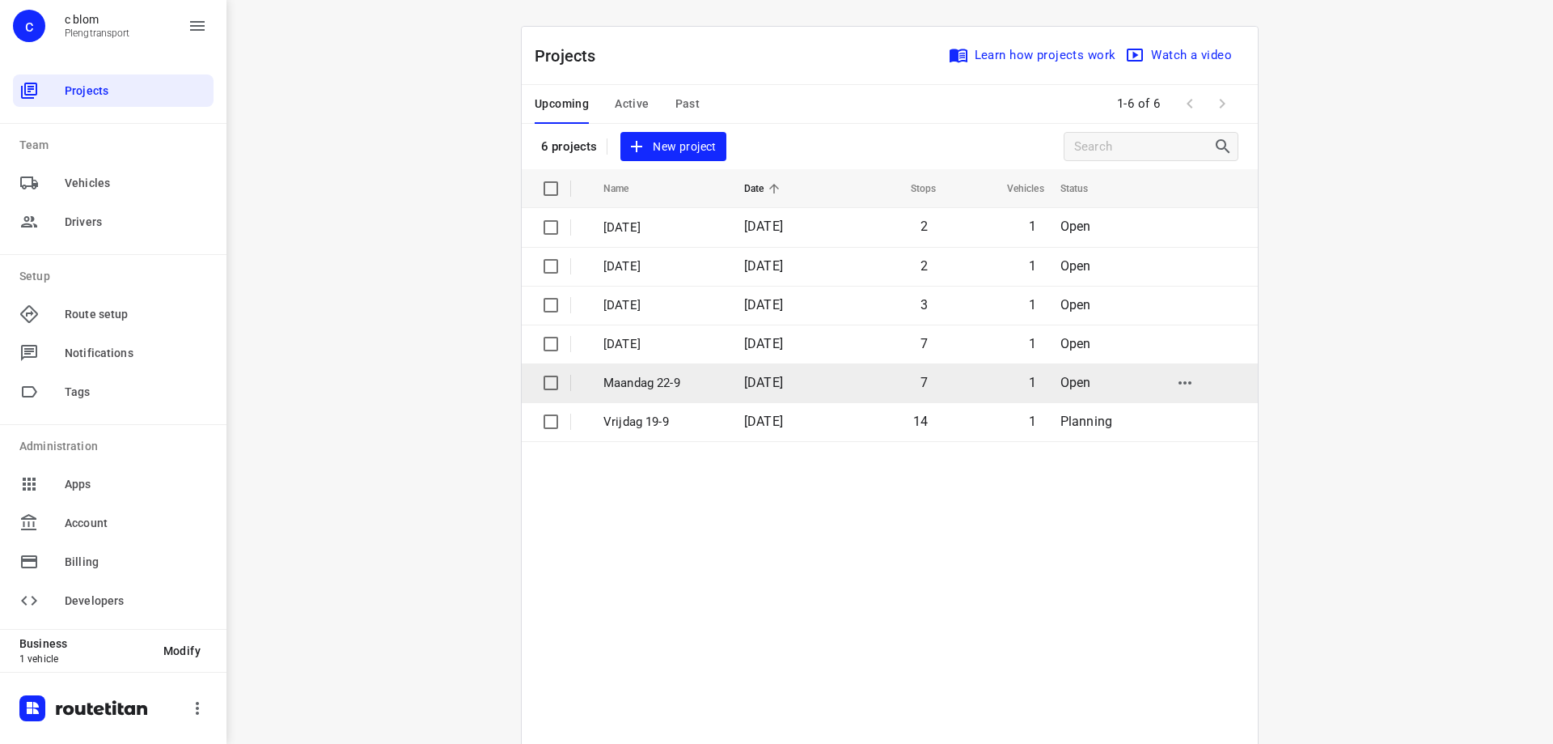
click at [660, 372] on td "Maandag 22-9" at bounding box center [659, 382] width 144 height 39
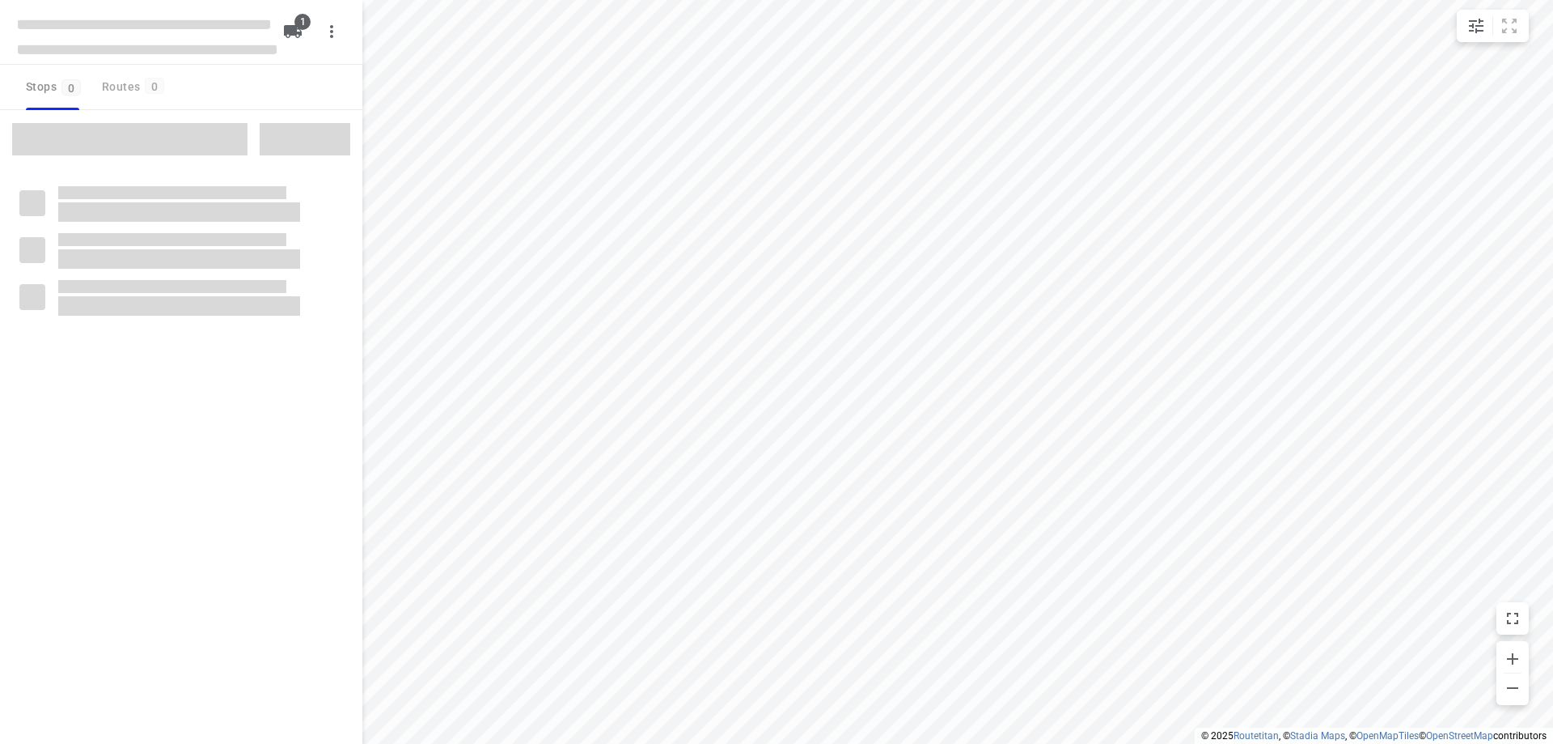
type input "distance"
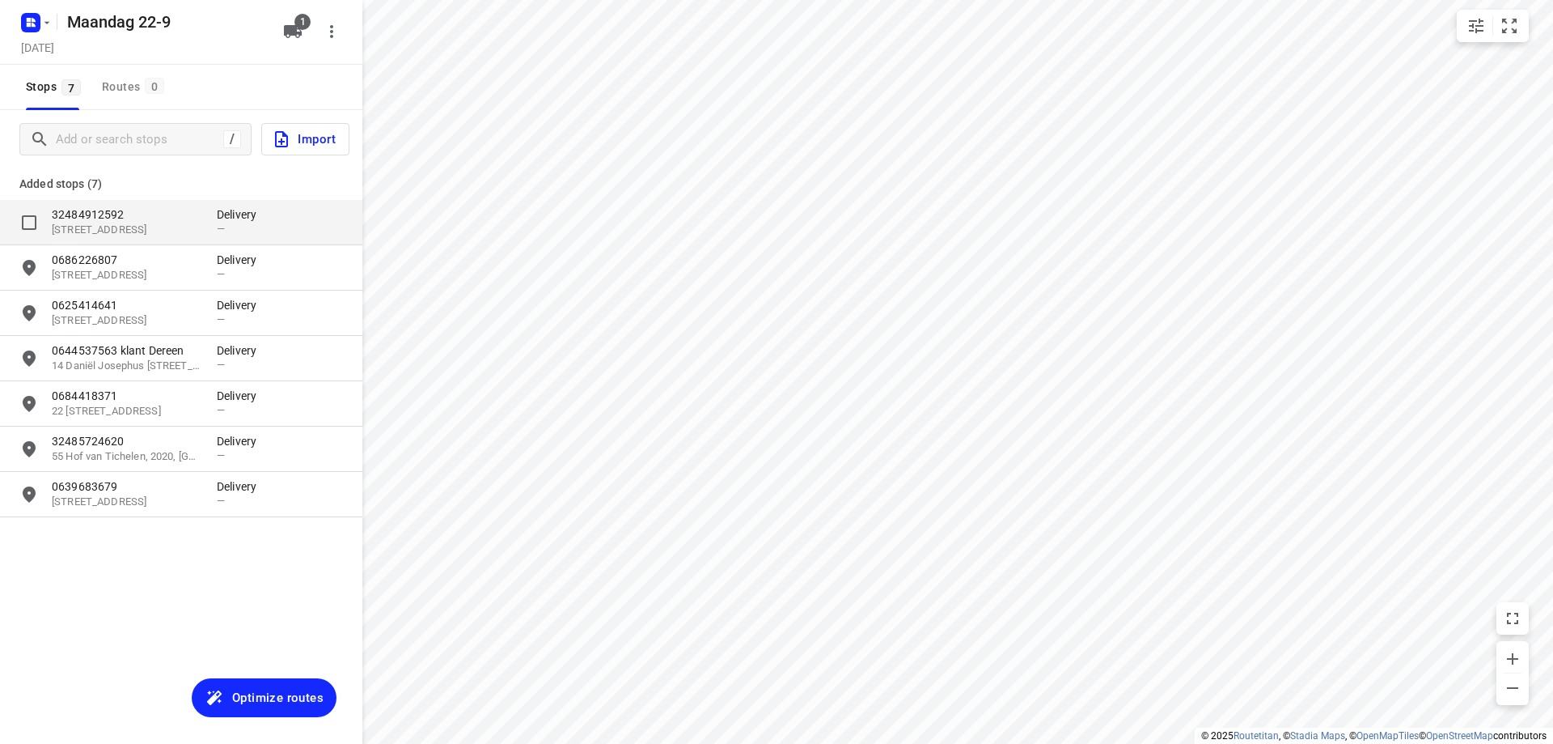
click at [241, 224] on div "—" at bounding box center [241, 228] width 49 height 12
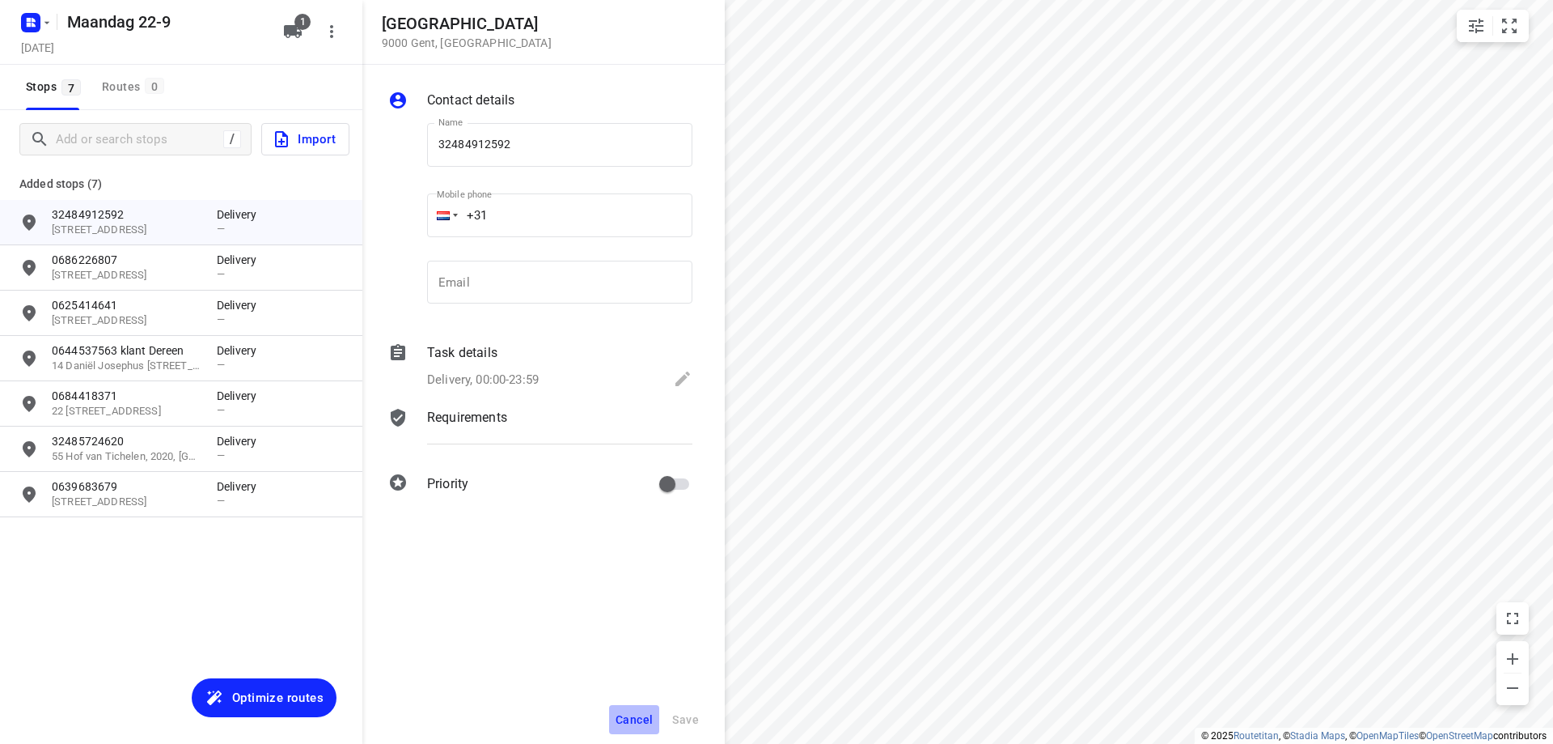
click at [644, 710] on button "Cancel" at bounding box center [634, 719] width 50 height 29
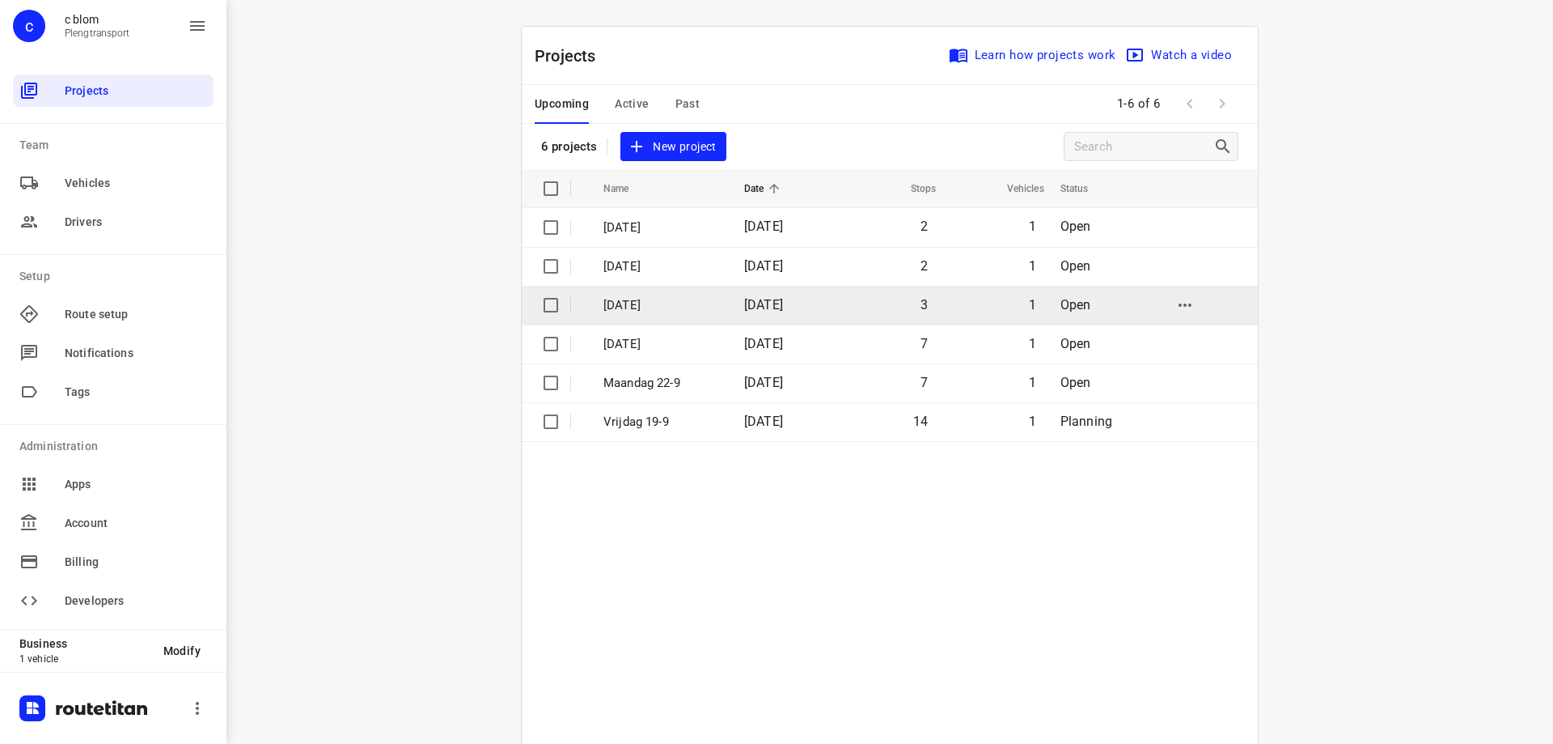
click at [783, 298] on span "24 Sep 2025" at bounding box center [763, 304] width 39 height 15
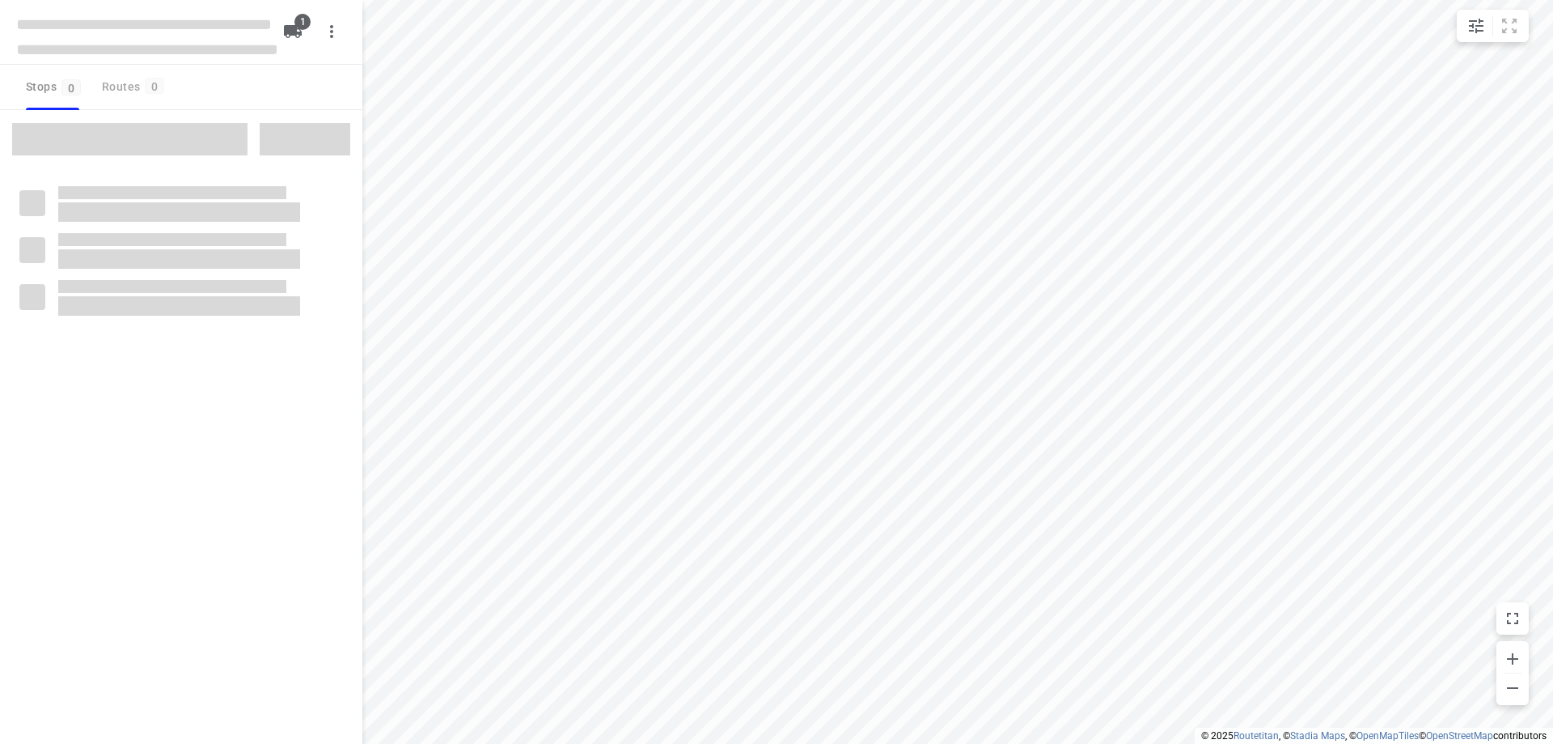
type input "distance"
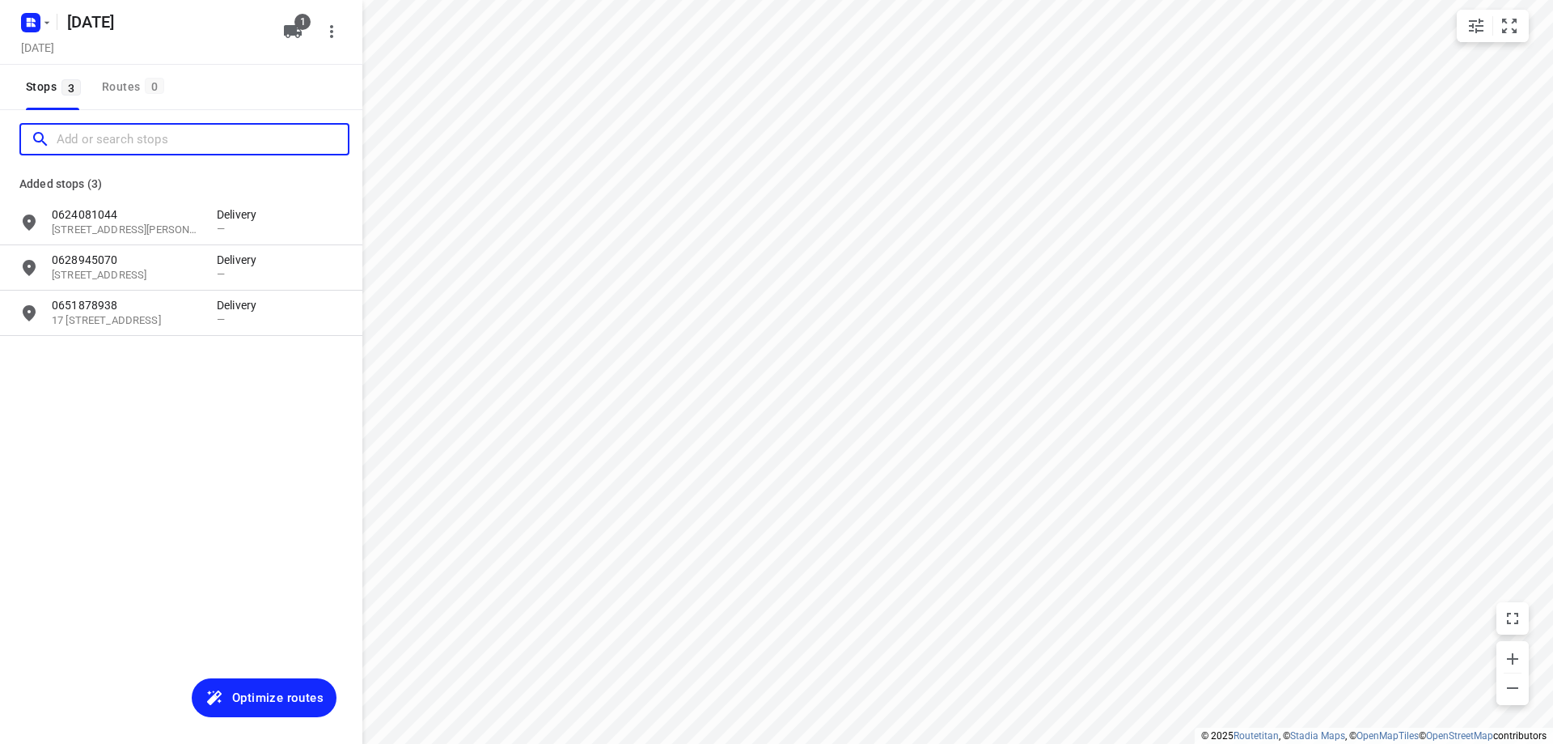
click at [152, 137] on input "Add or search stops" at bounding box center [202, 139] width 291 height 25
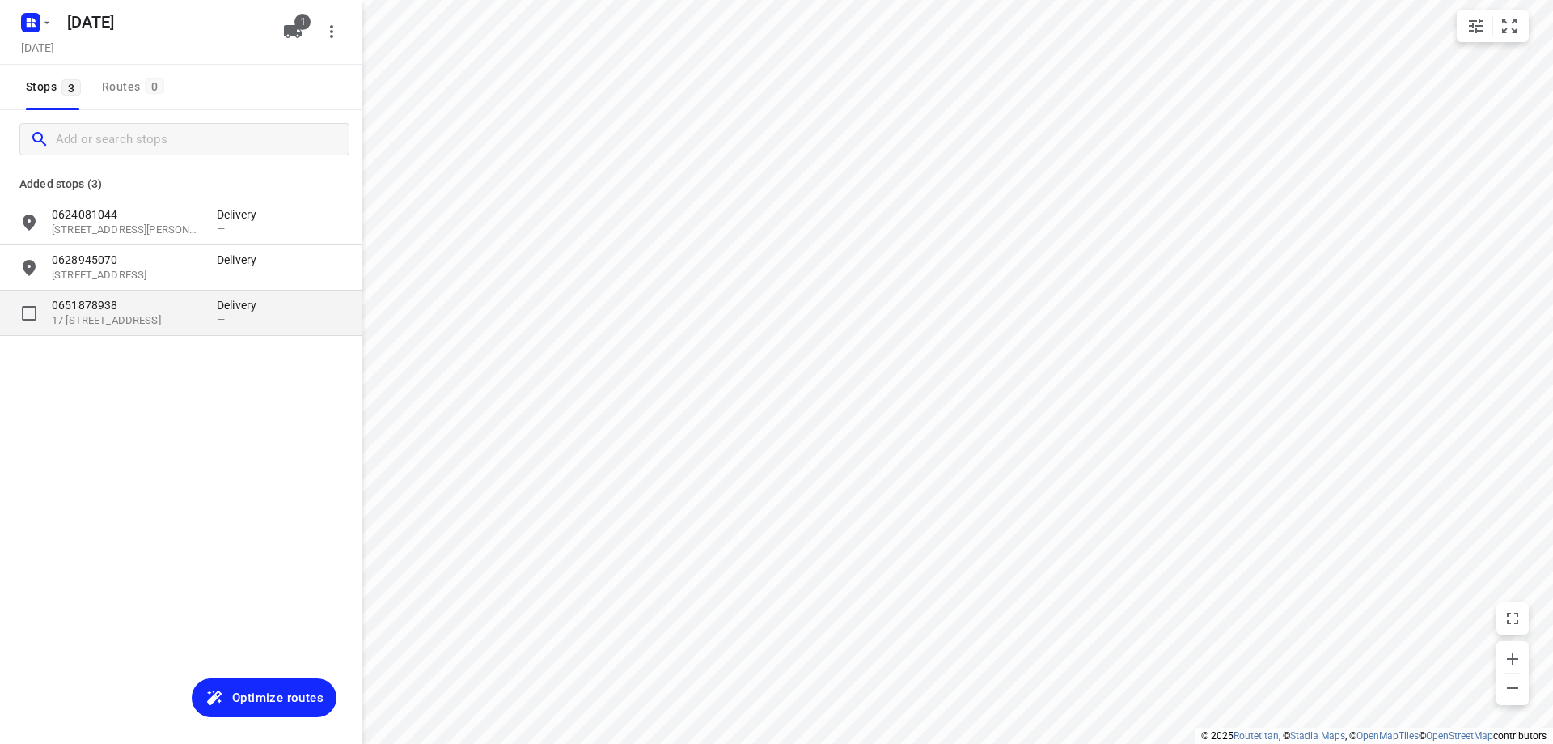
click at [156, 307] on p "0651878938" at bounding box center [126, 305] width 149 height 16
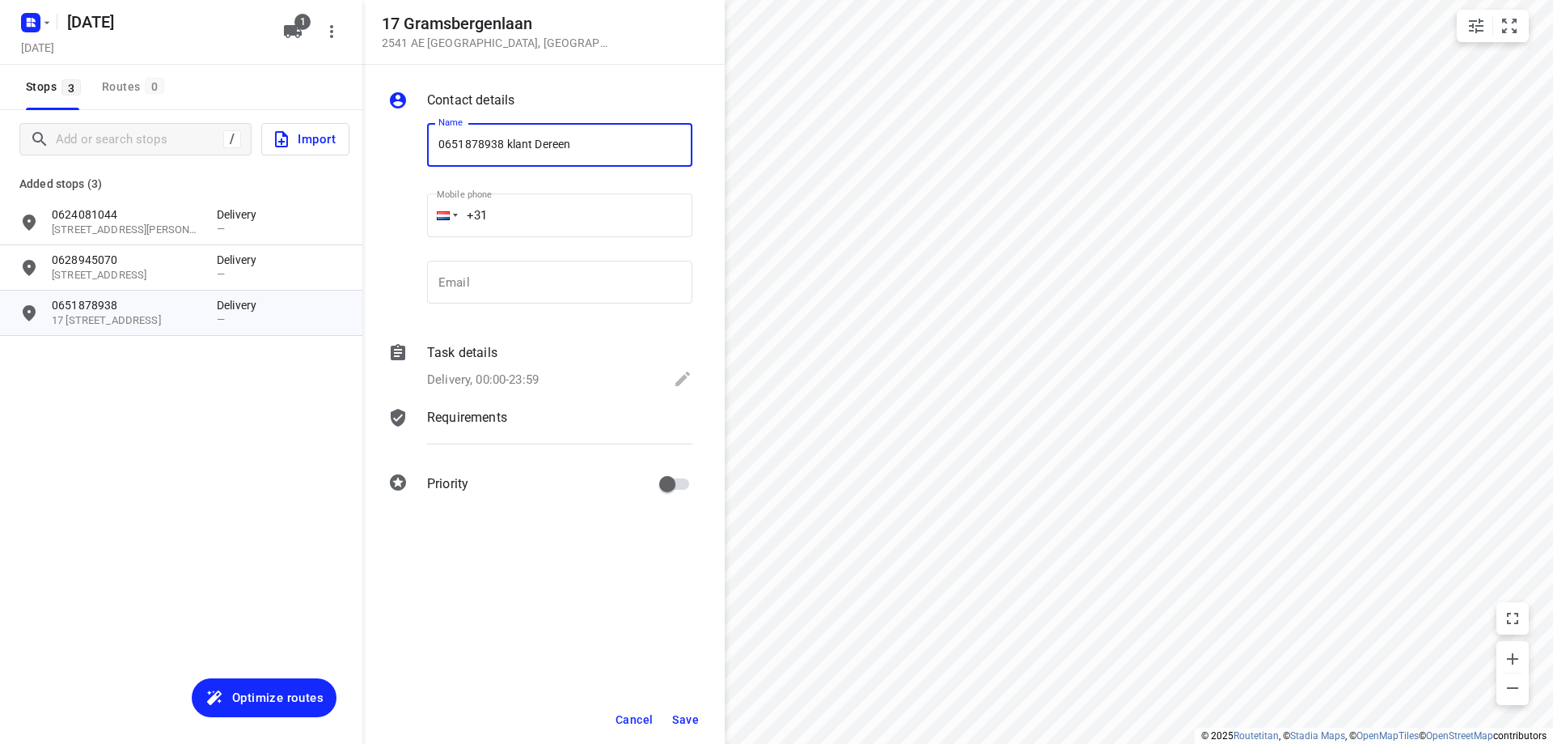
type input "0651878938 klant Dereen"
click at [683, 722] on span "Save" at bounding box center [685, 719] width 27 height 13
